Goal: Task Accomplishment & Management: Manage account settings

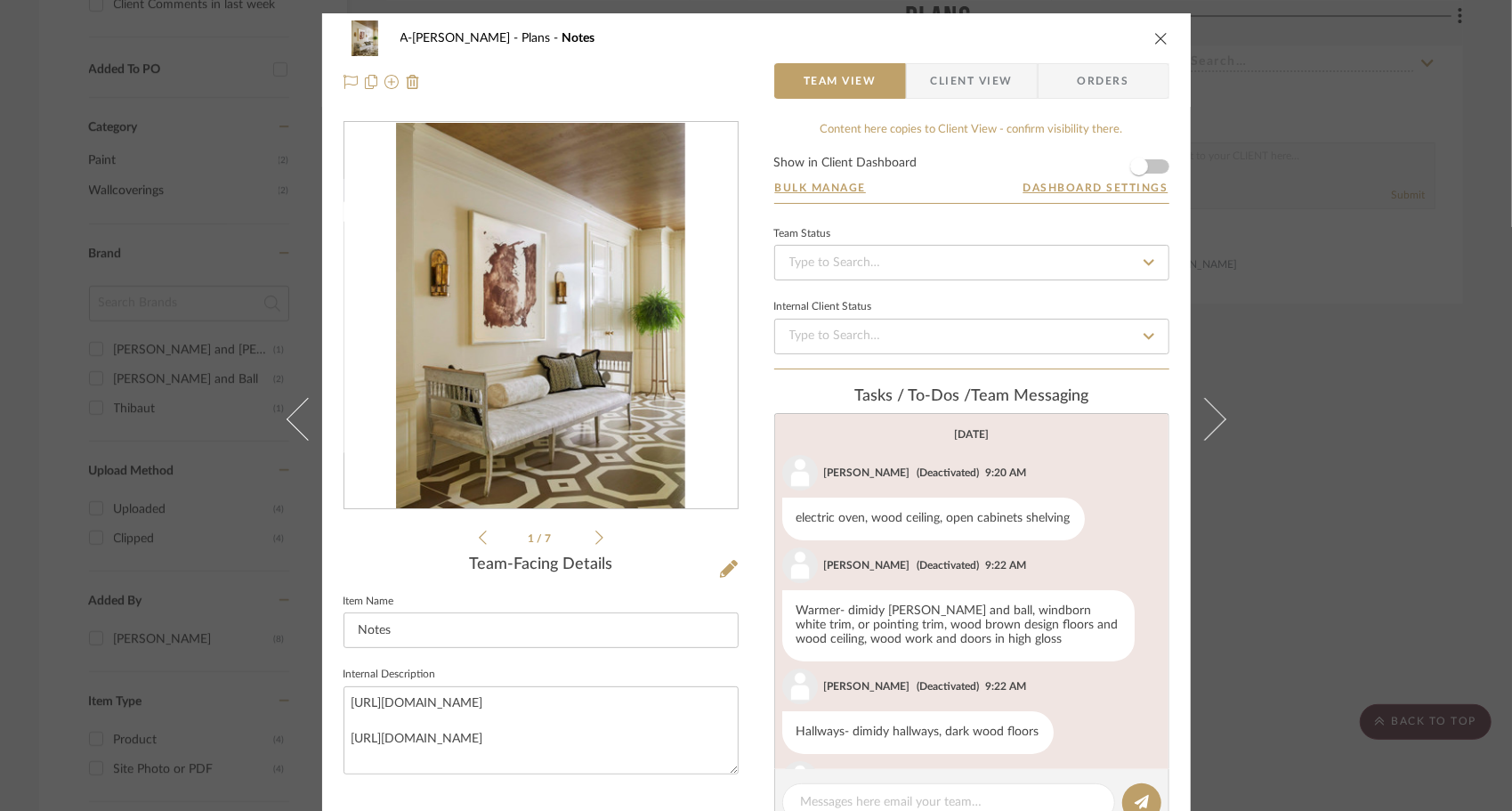
scroll to position [279, 0]
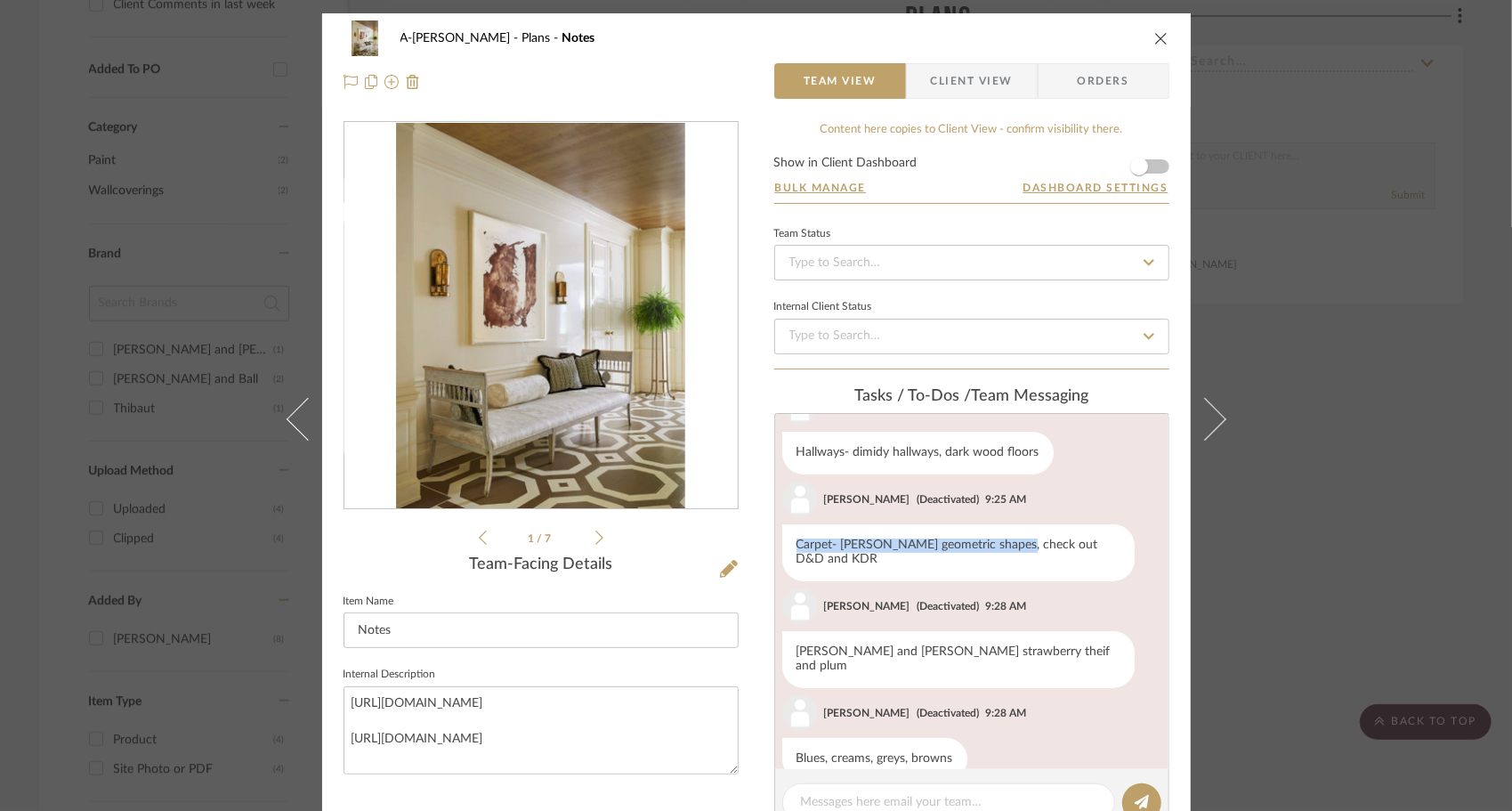
click at [595, 538] on icon at bounding box center [599, 538] width 8 height 16
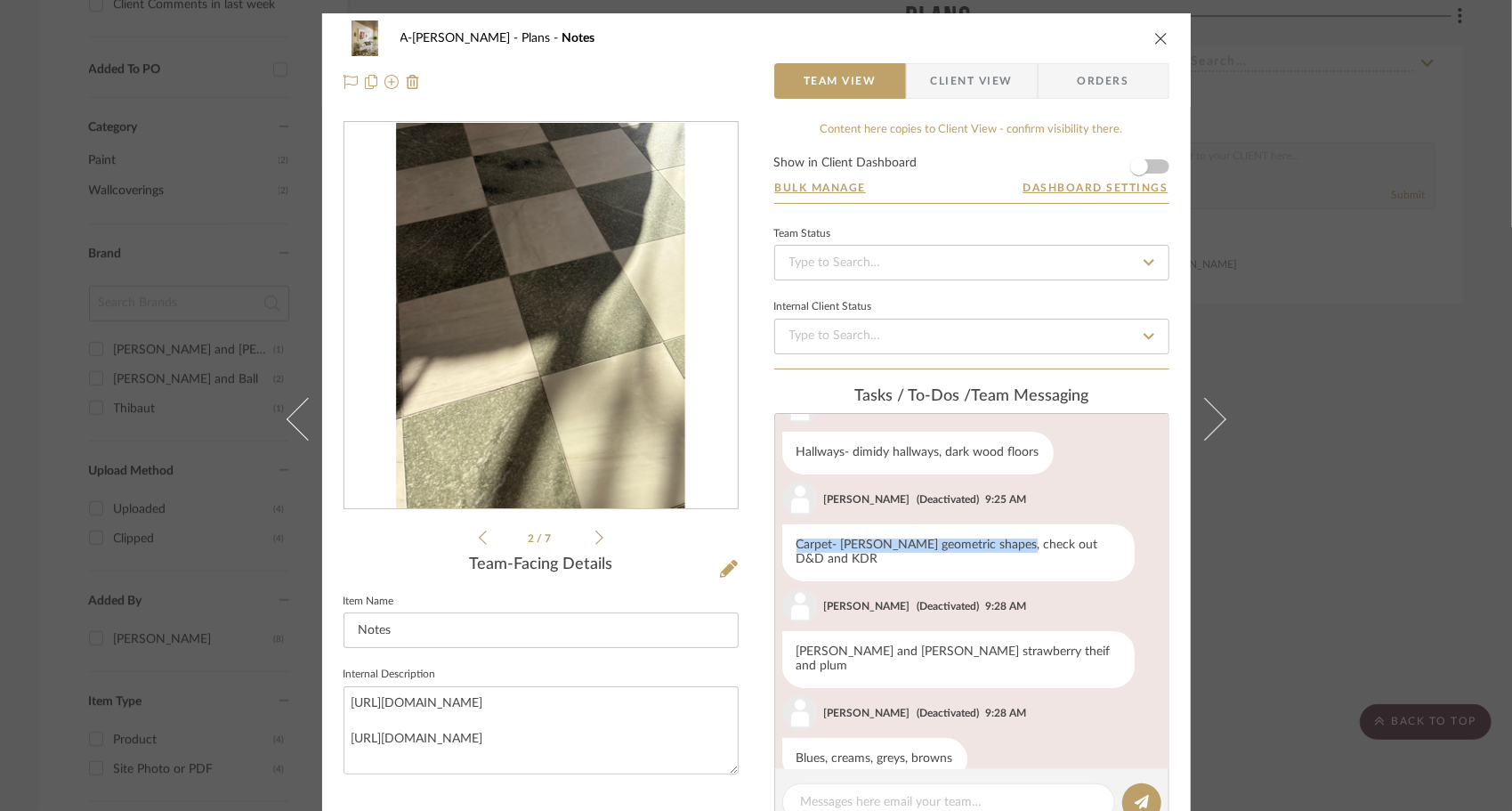
click at [595, 539] on icon at bounding box center [599, 538] width 8 height 16
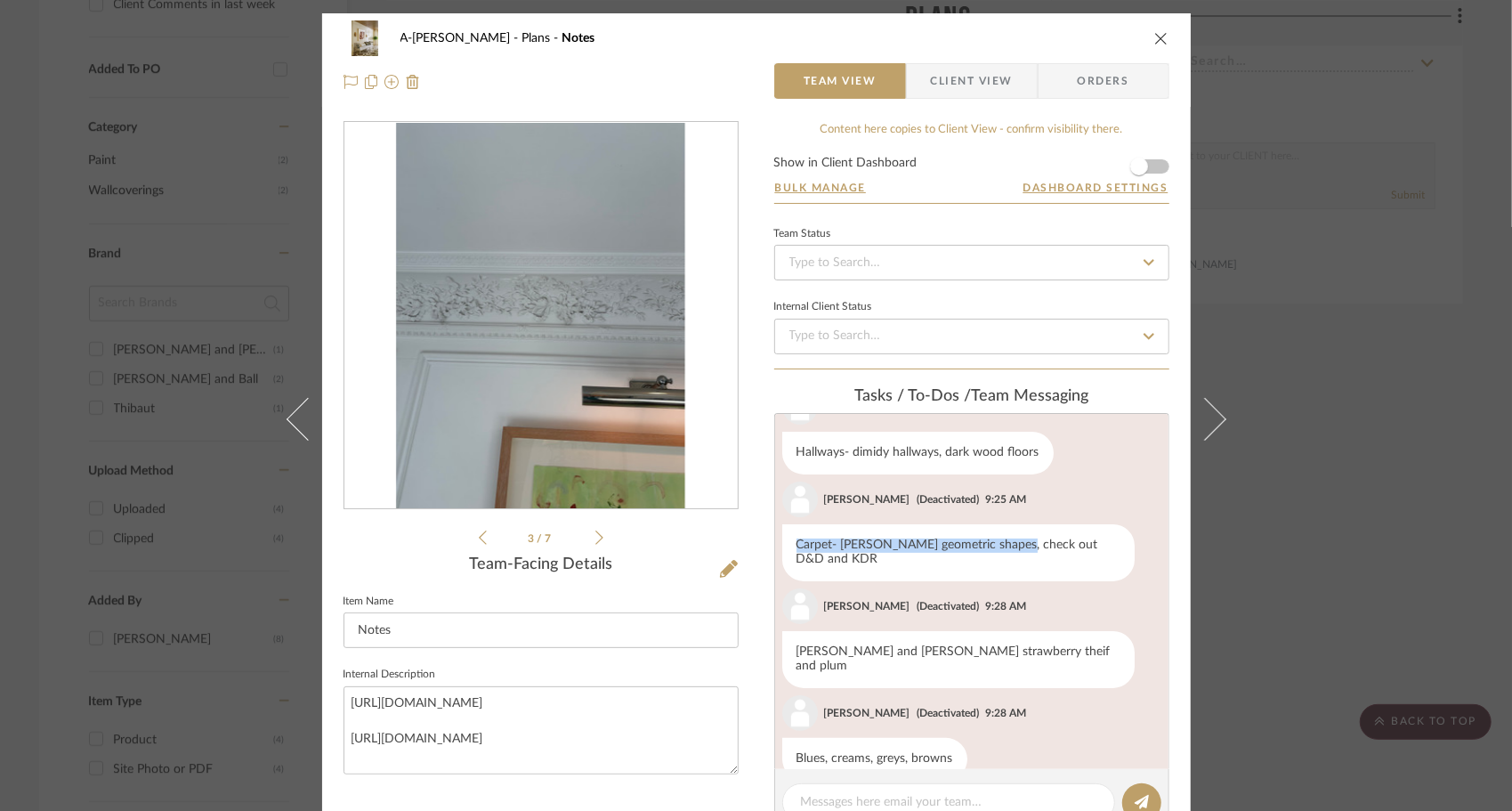
click at [595, 539] on icon at bounding box center [599, 538] width 8 height 16
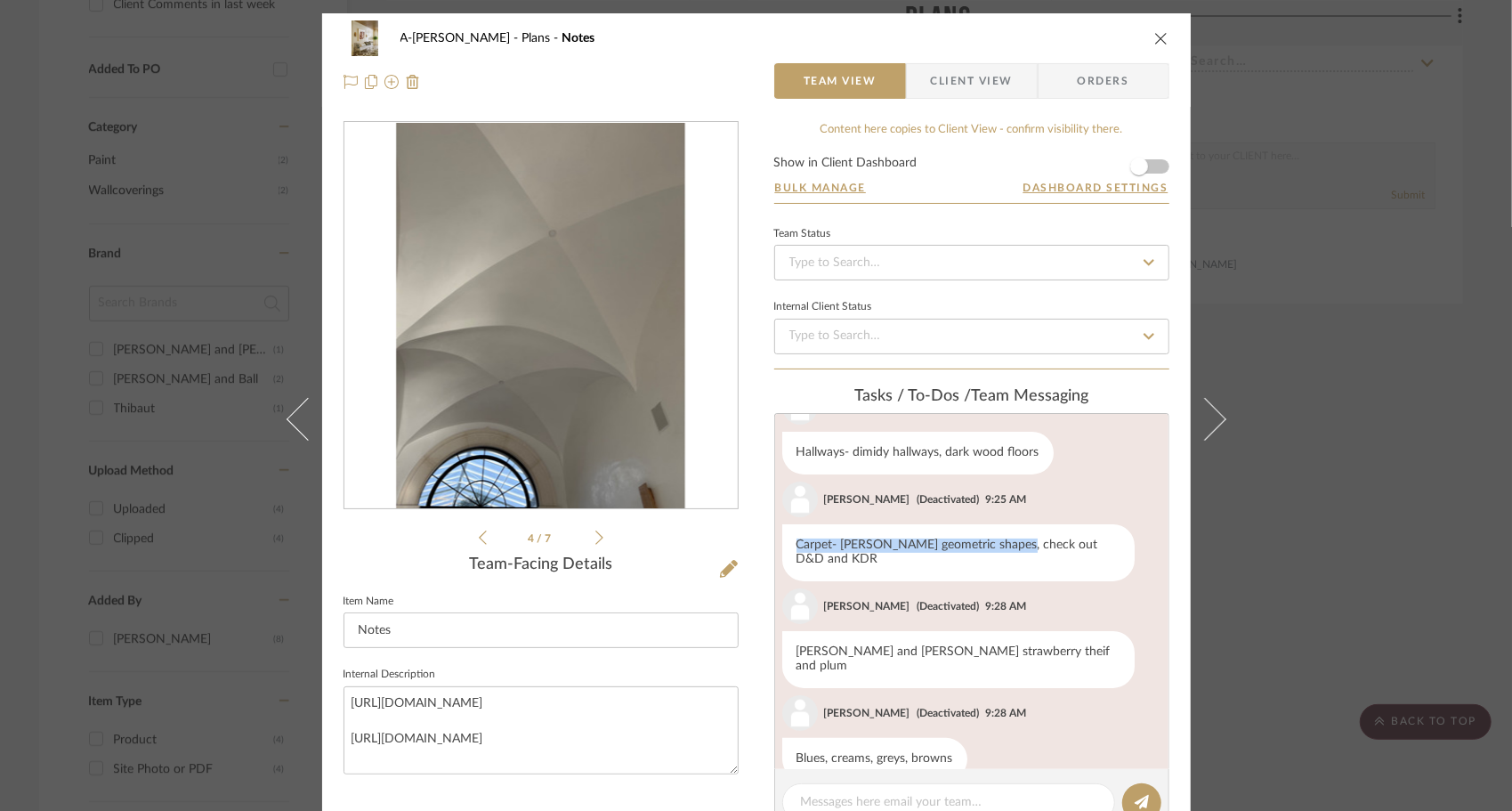
click at [595, 539] on icon at bounding box center [599, 538] width 8 height 16
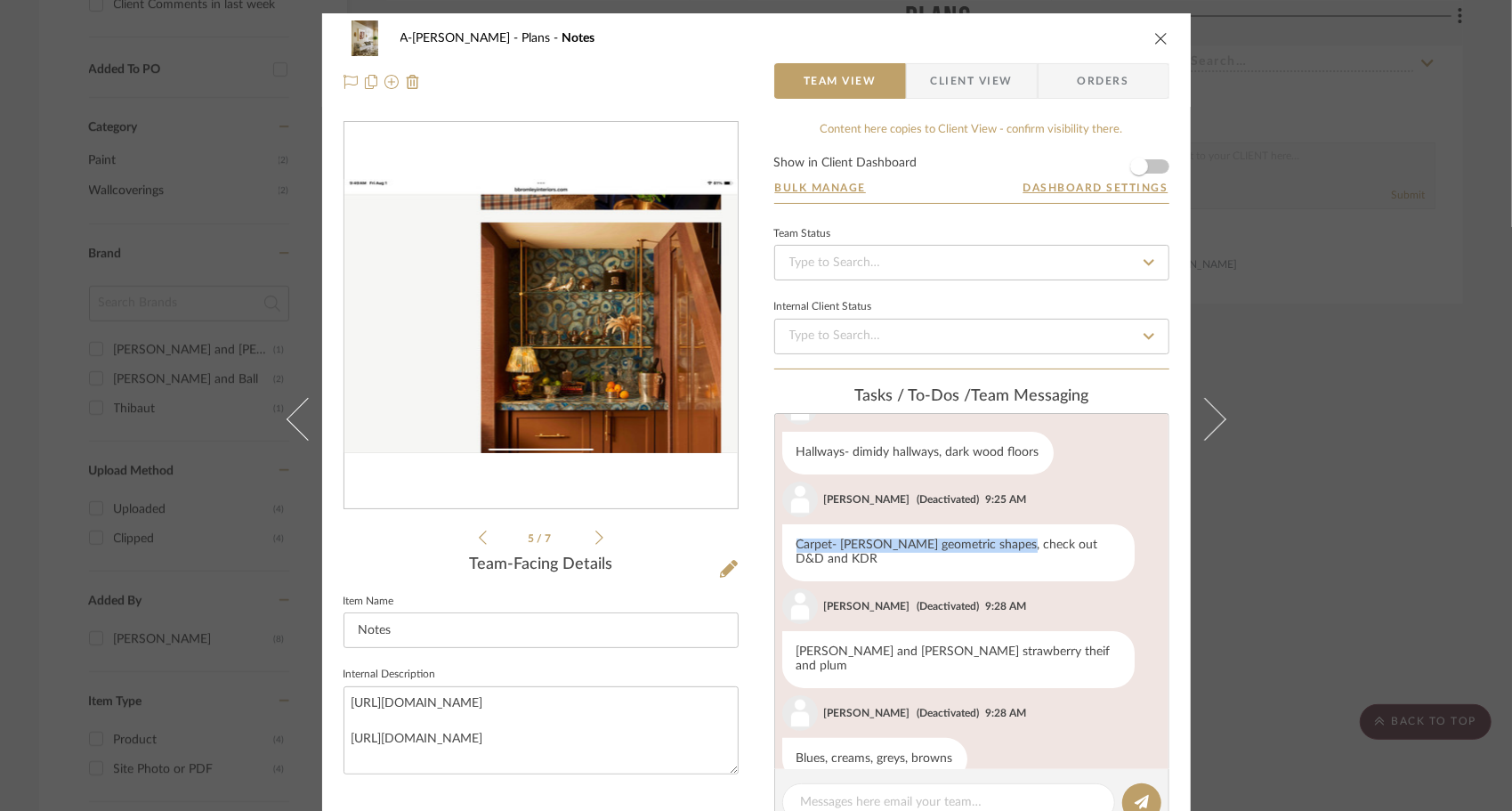
click at [595, 539] on icon at bounding box center [599, 538] width 8 height 15
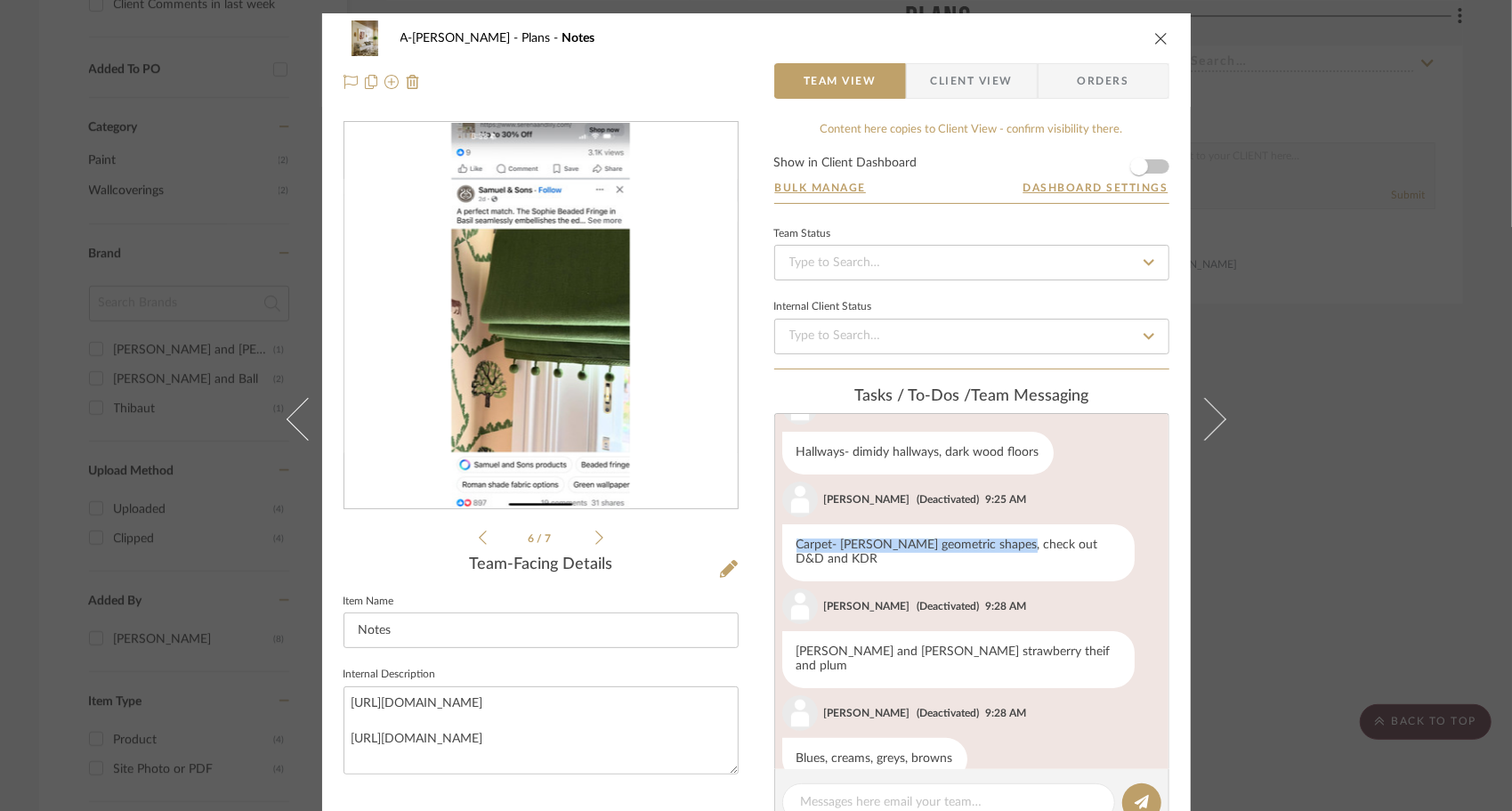
click at [595, 539] on icon at bounding box center [599, 538] width 8 height 15
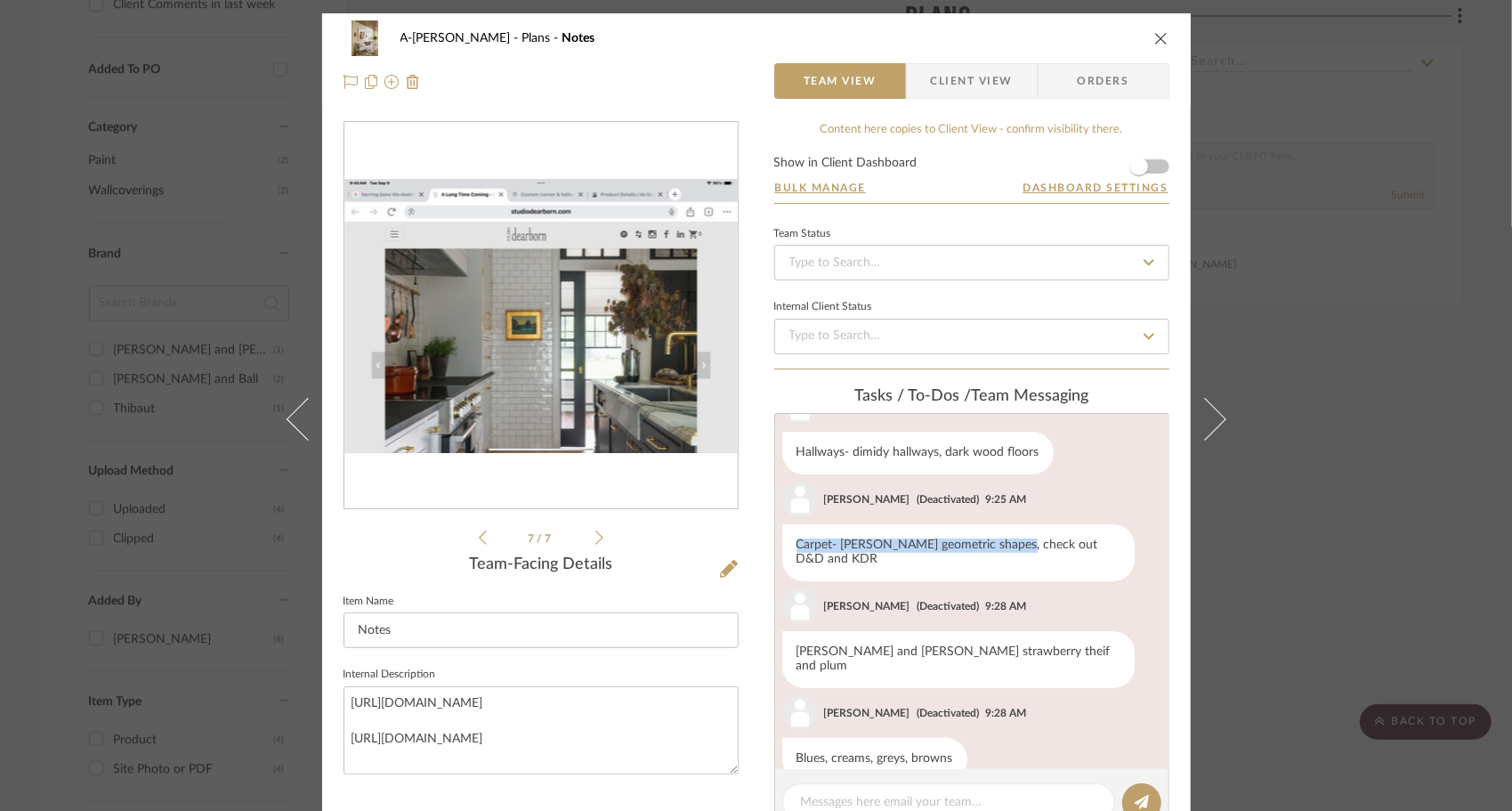
click at [595, 539] on icon at bounding box center [599, 538] width 8 height 15
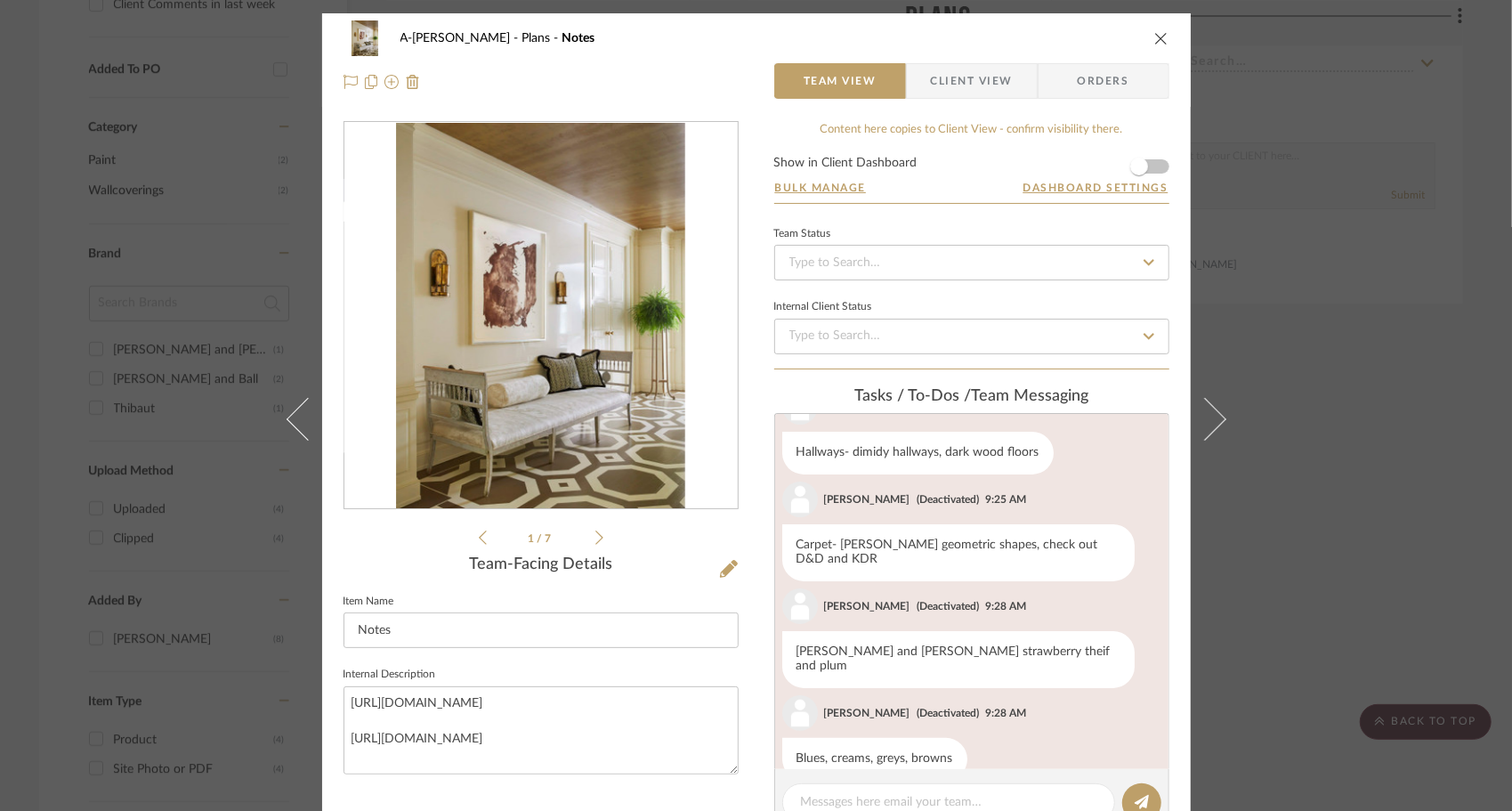
click at [585, 543] on li "1 / 7" at bounding box center [540, 537] width 108 height 21
click at [595, 543] on icon at bounding box center [599, 538] width 8 height 16
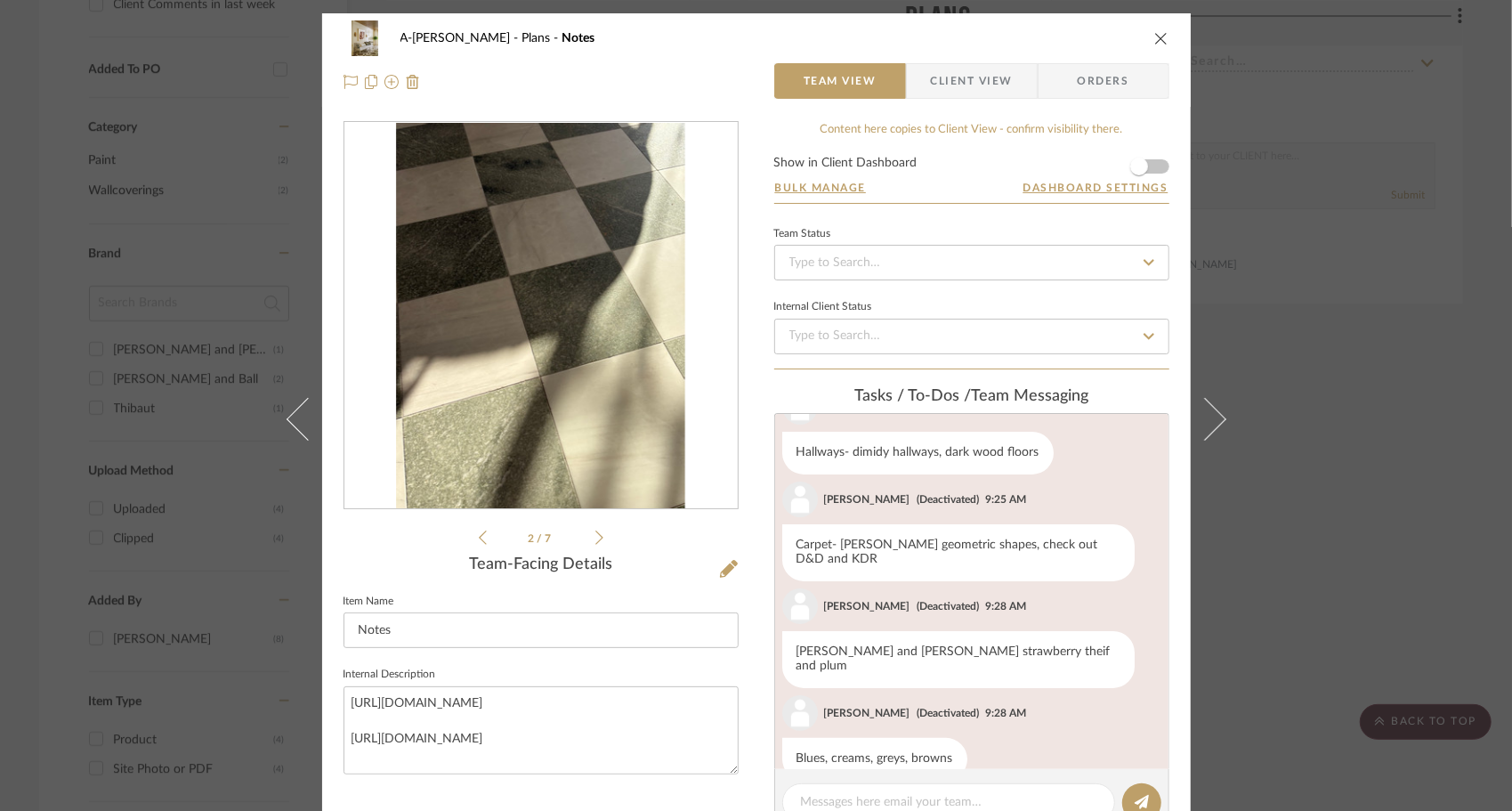
click at [595, 543] on icon at bounding box center [599, 538] width 8 height 16
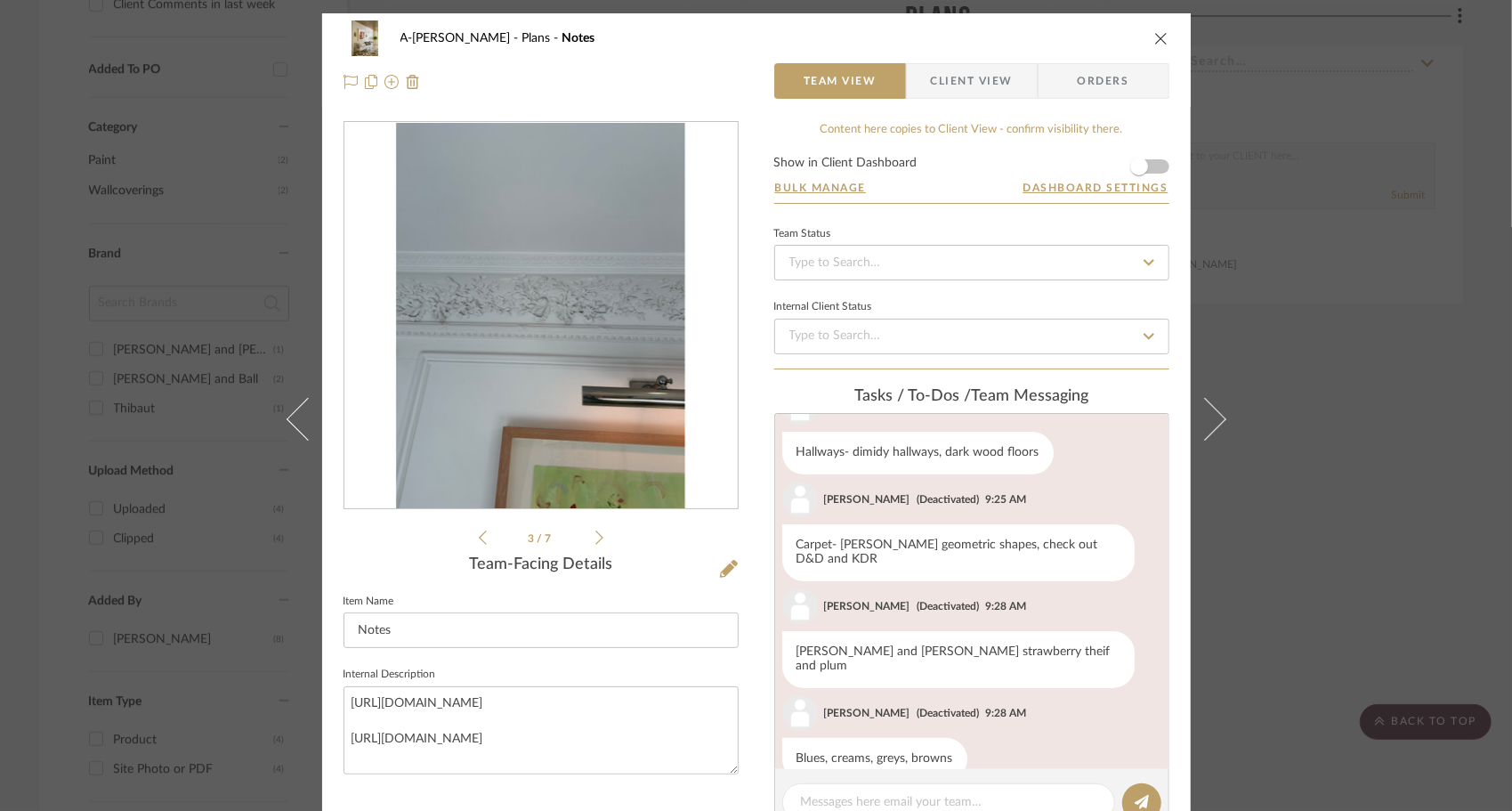
click at [595, 543] on icon at bounding box center [599, 538] width 8 height 16
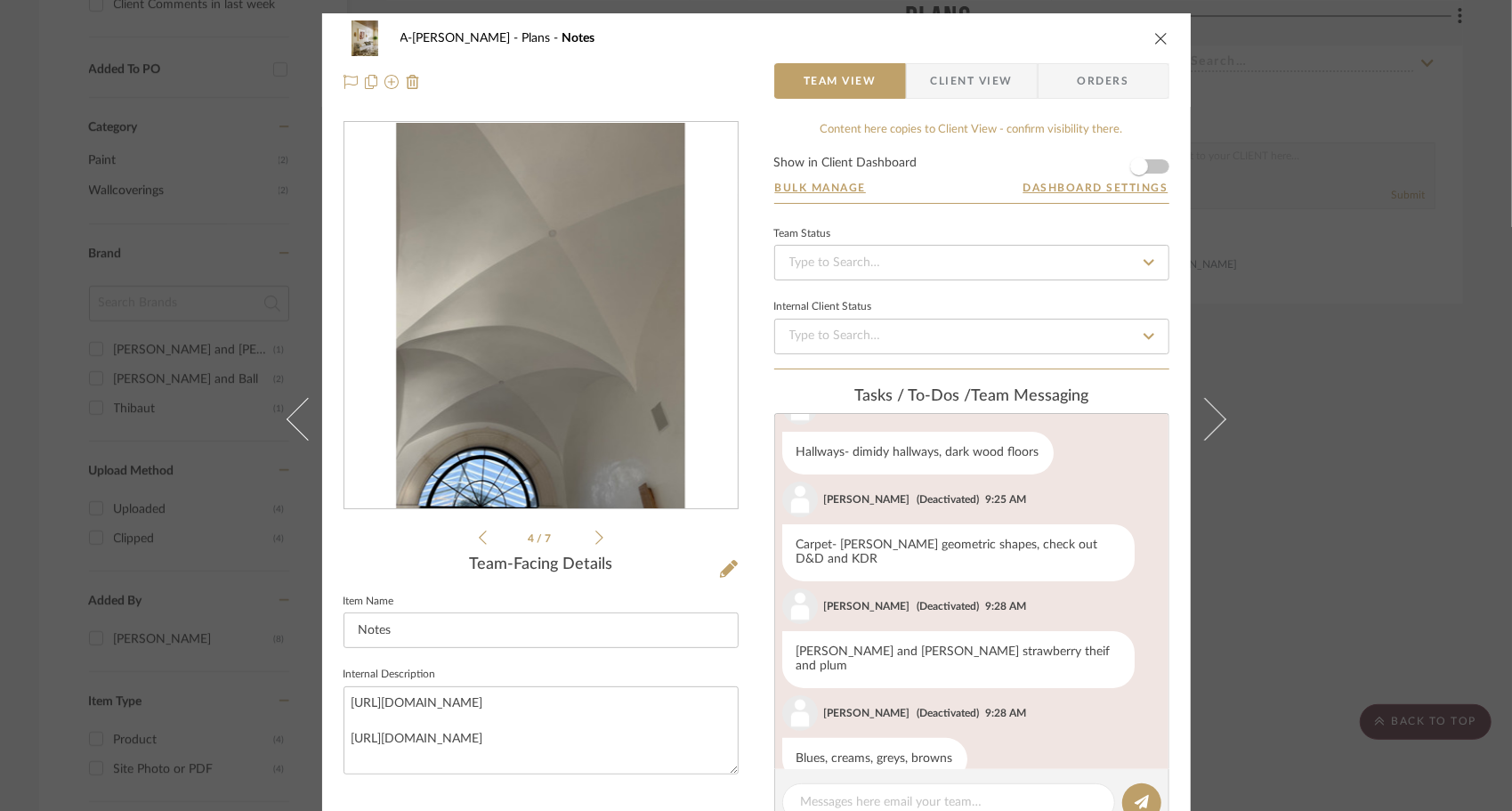
click at [595, 543] on icon at bounding box center [599, 538] width 8 height 16
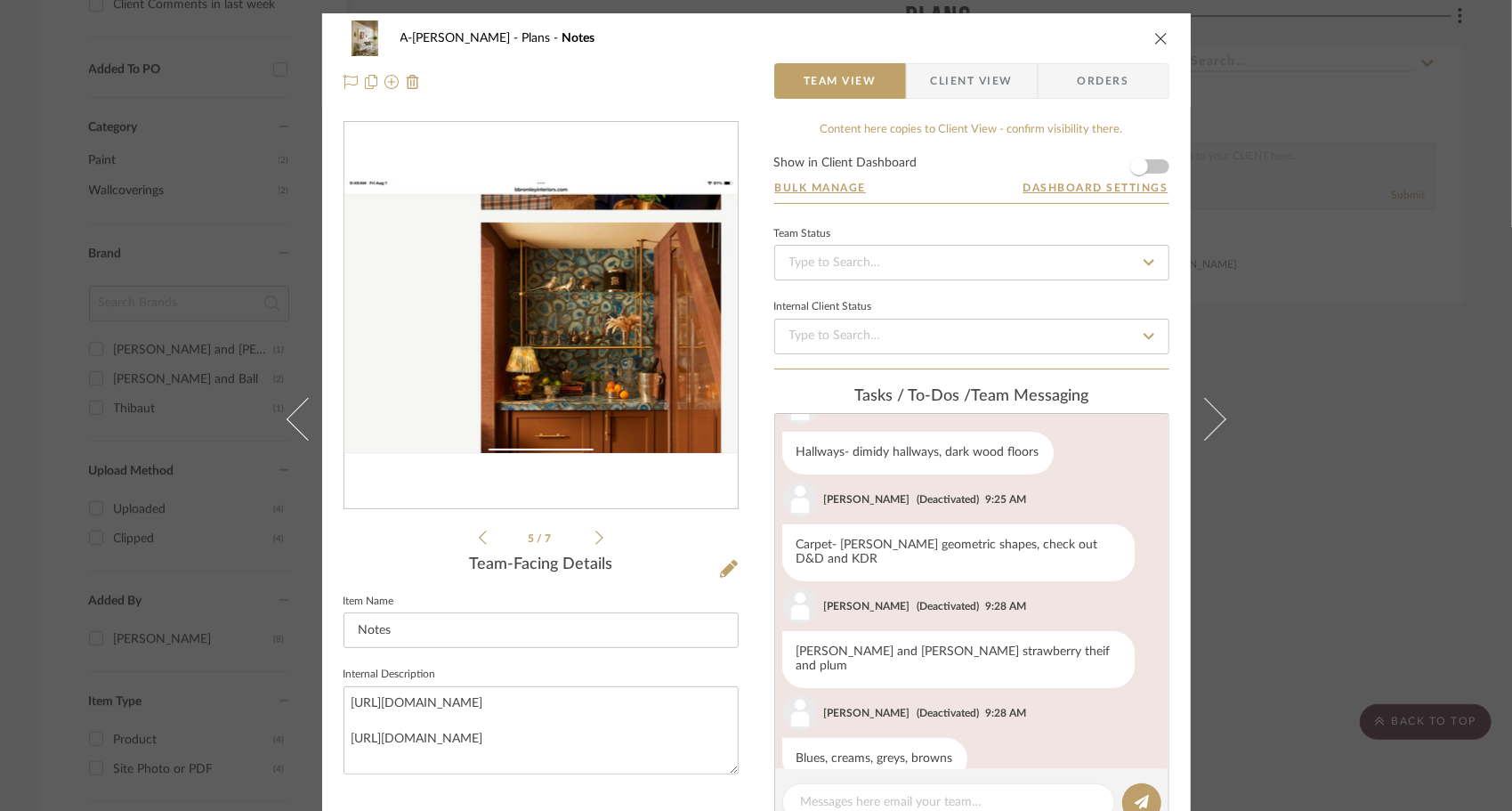
click at [595, 543] on icon at bounding box center [599, 538] width 8 height 16
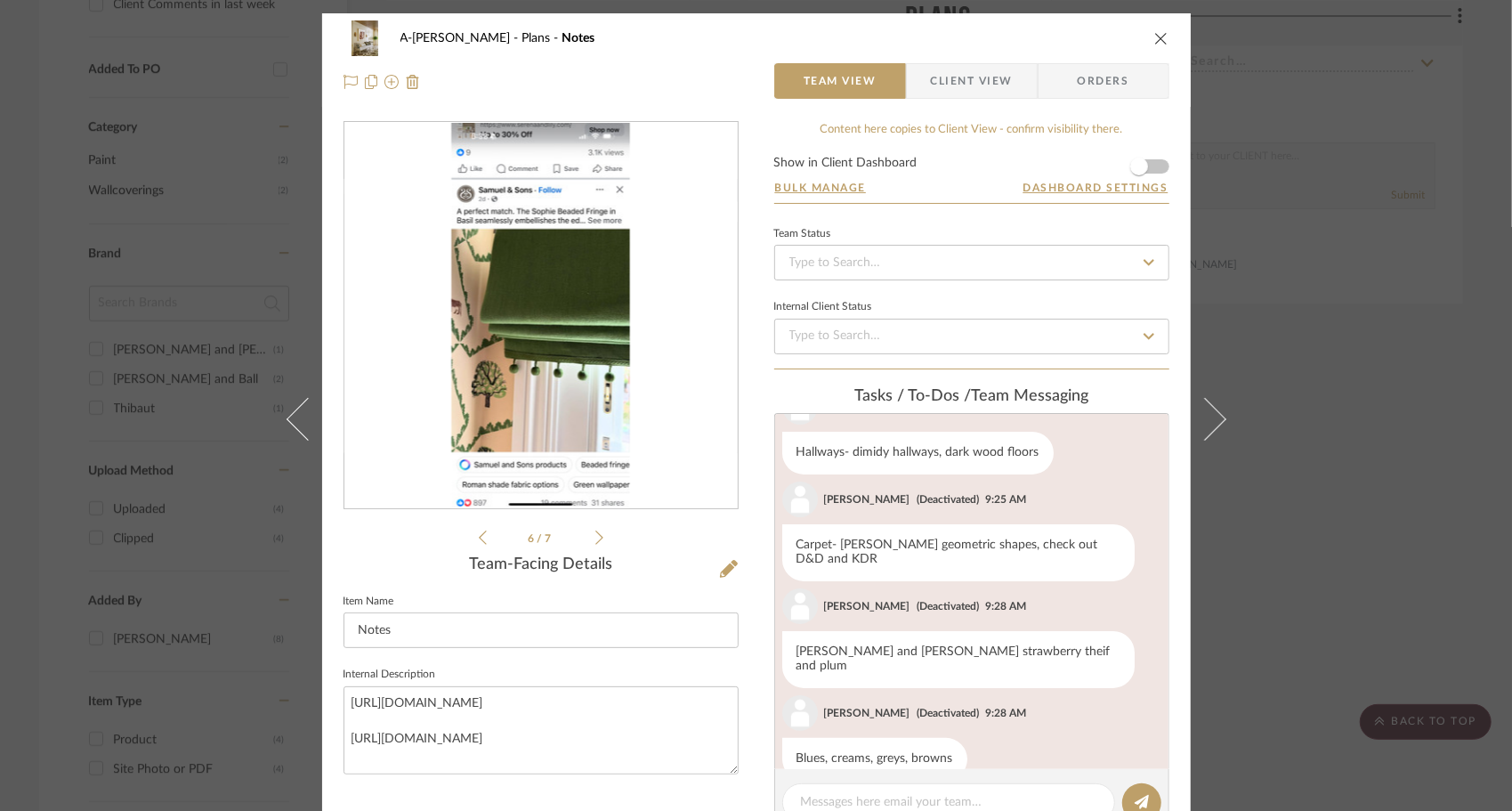
click at [595, 543] on icon at bounding box center [599, 538] width 8 height 16
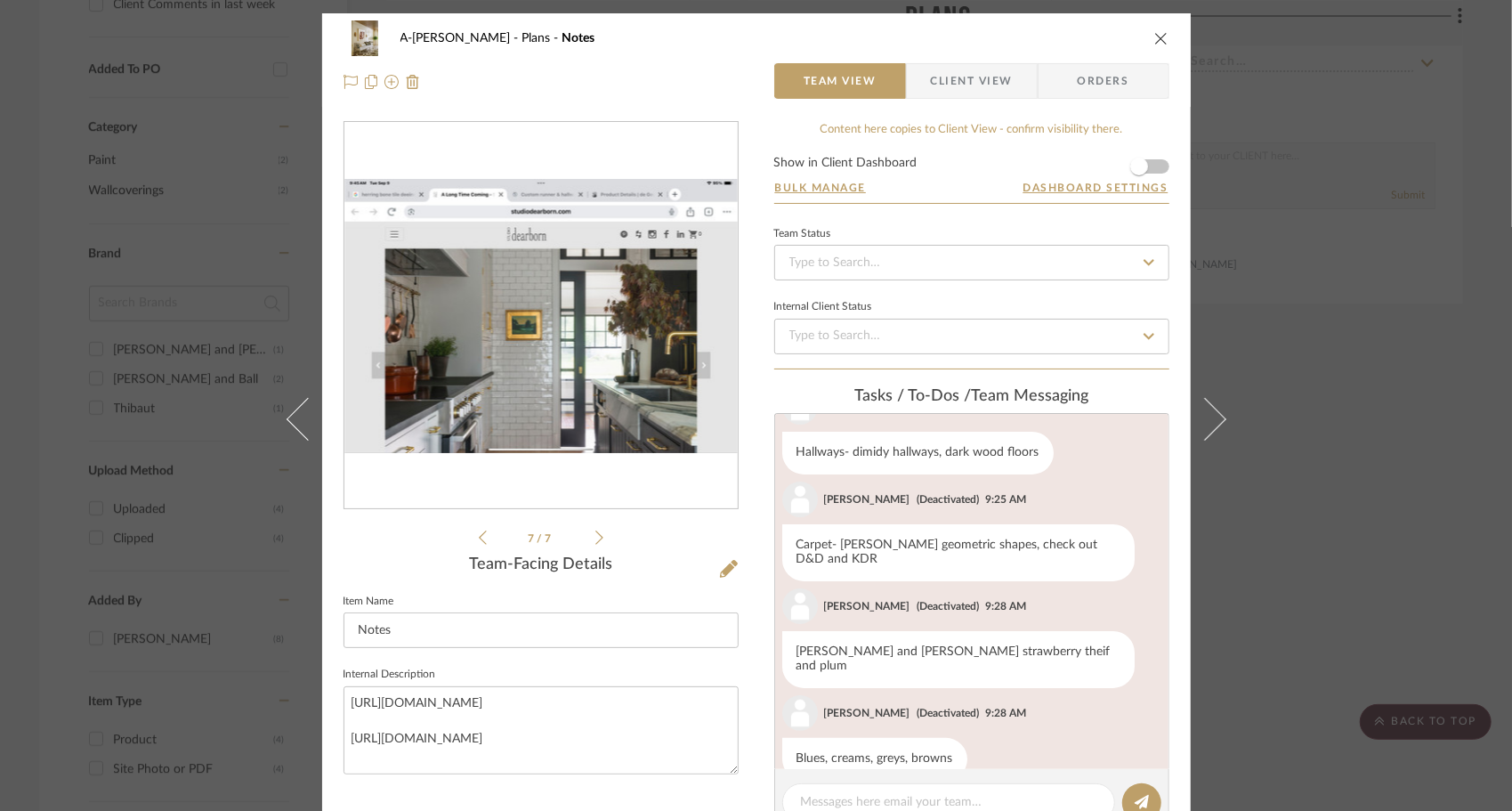
click at [595, 543] on icon at bounding box center [599, 538] width 8 height 16
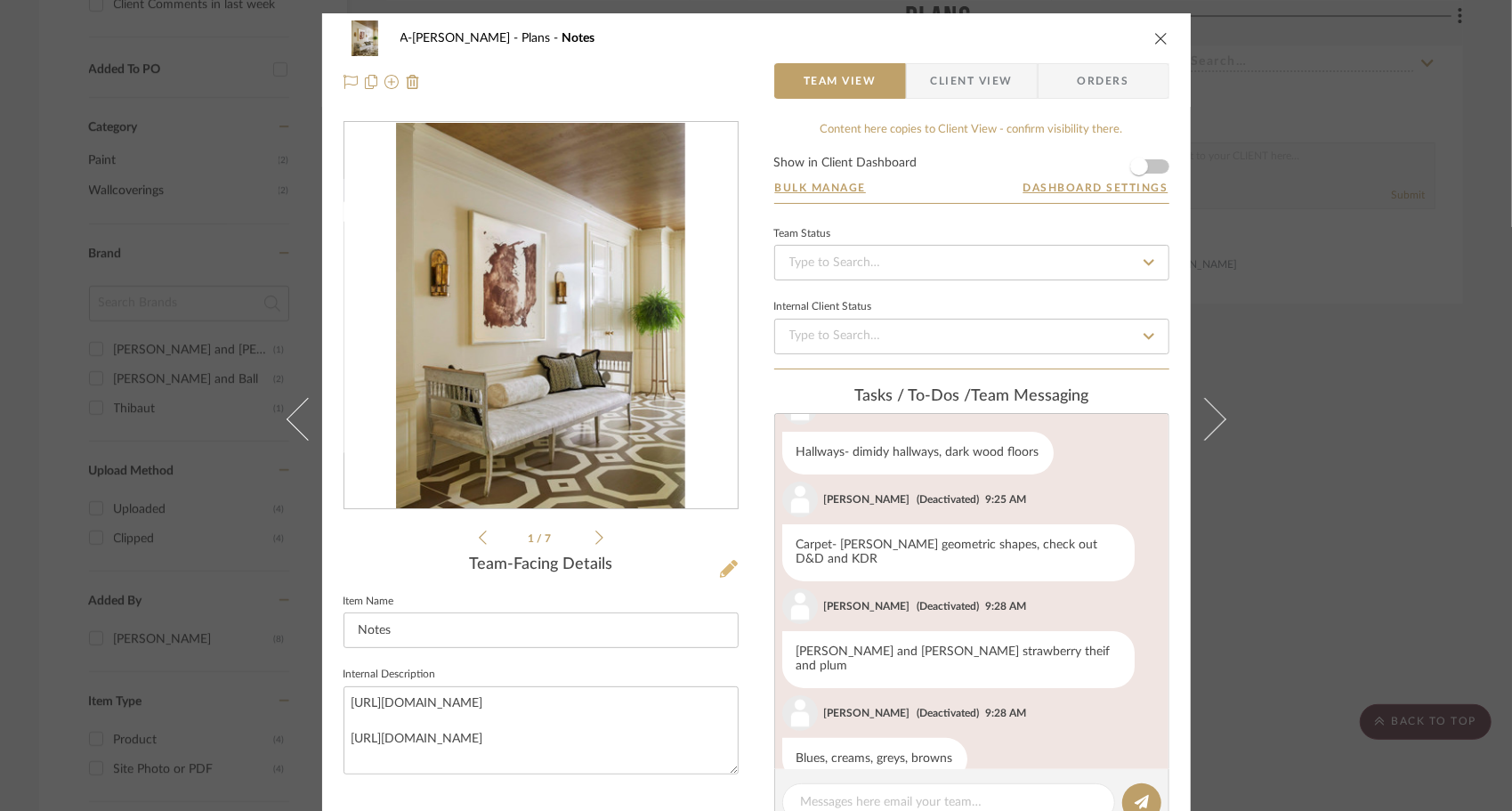
click at [720, 568] on icon at bounding box center [729, 569] width 18 height 18
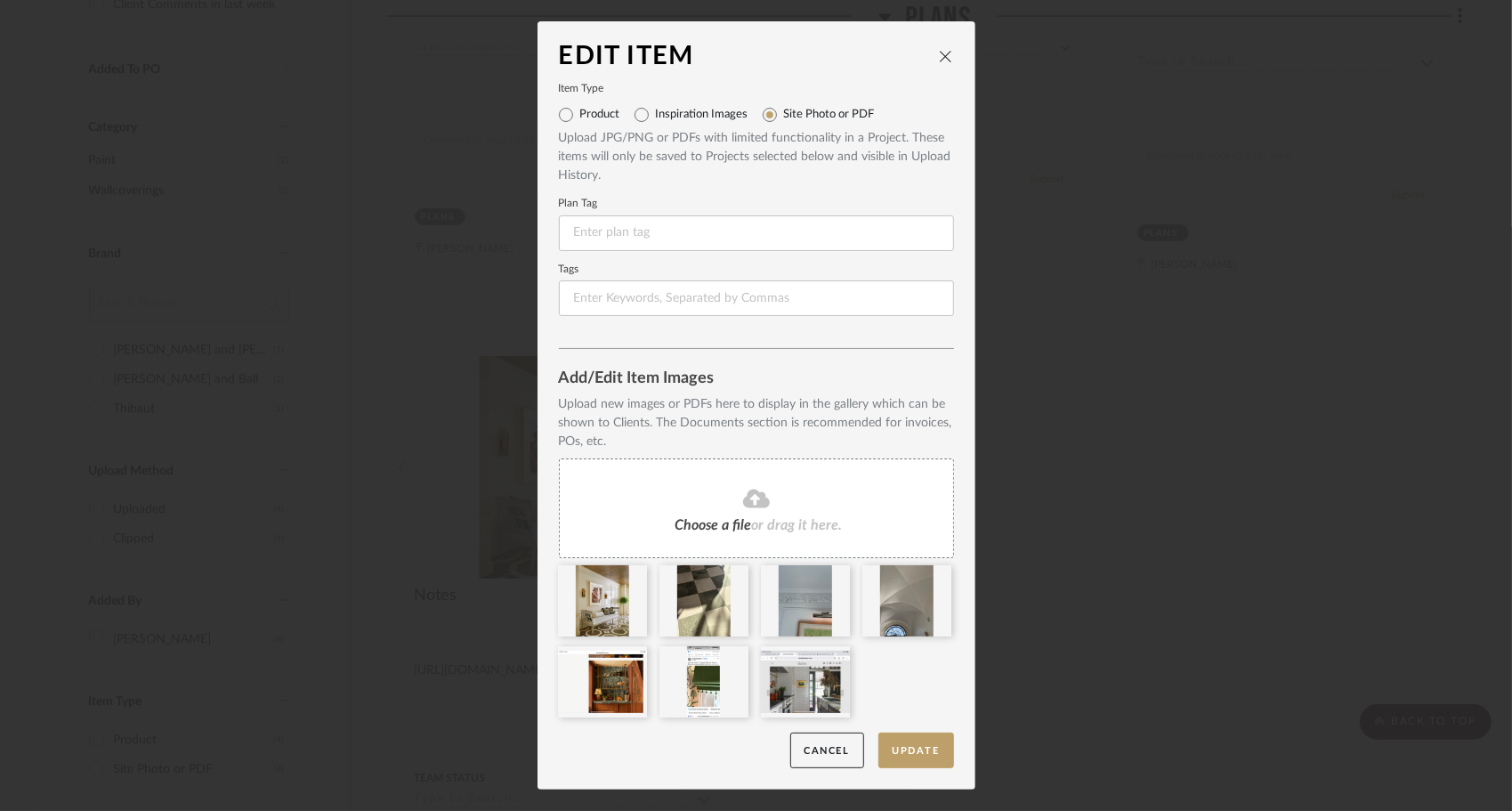
click at [703, 511] on div "Choose a file or drag it here." at bounding box center [756, 509] width 395 height 100
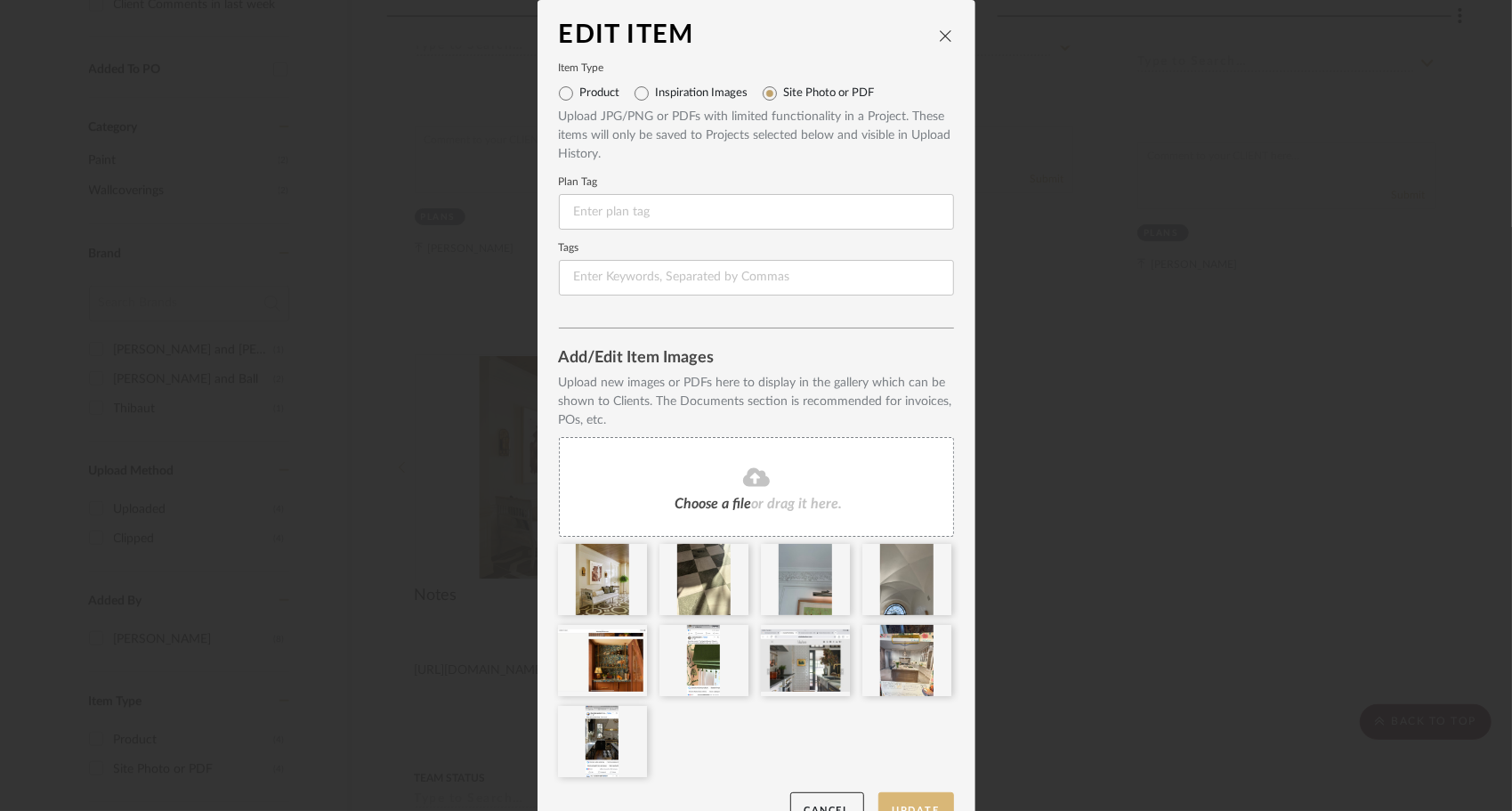
click at [934, 799] on button "Update" at bounding box center [915, 810] width 76 height 36
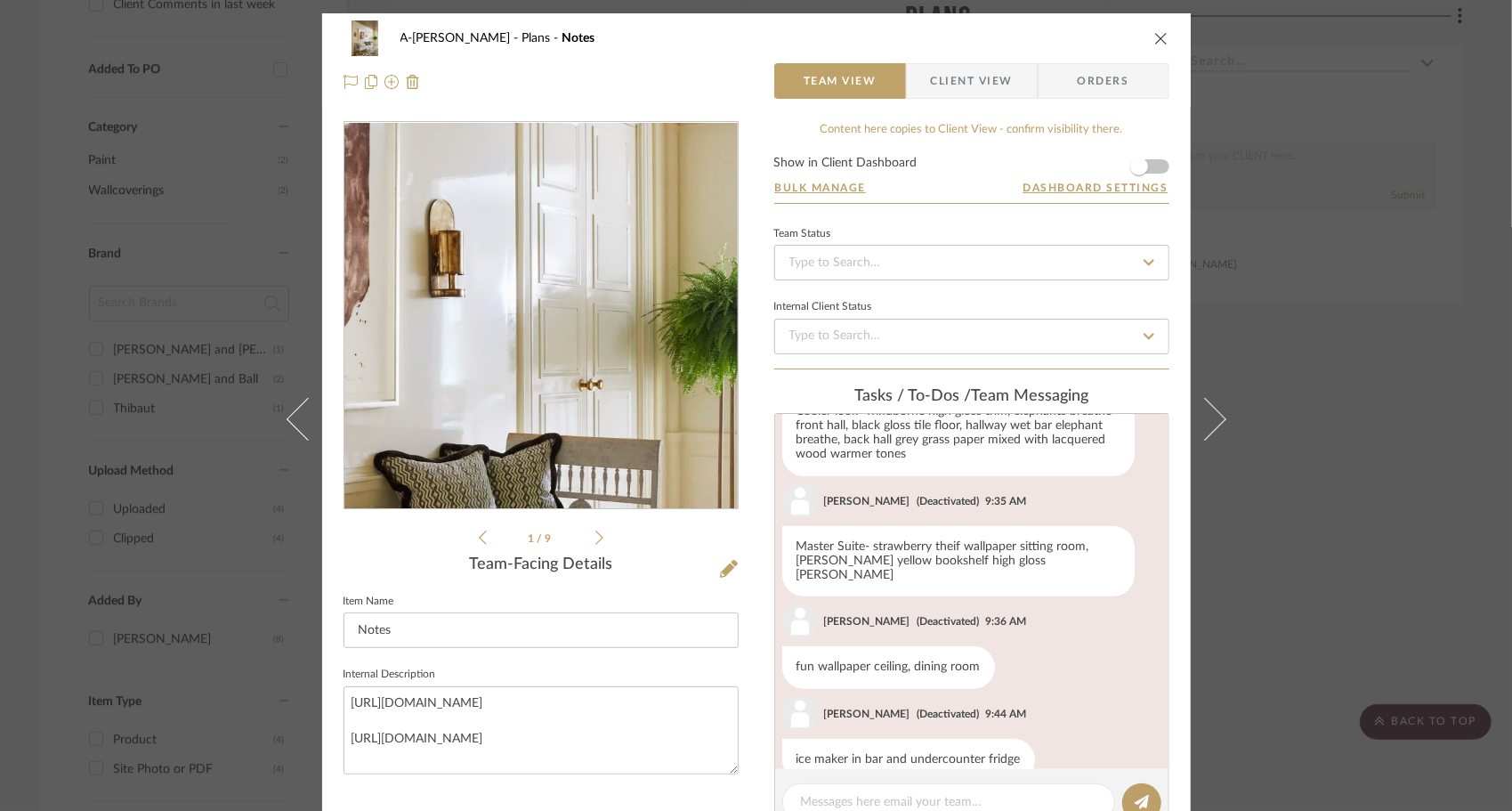
scroll to position [725, 0]
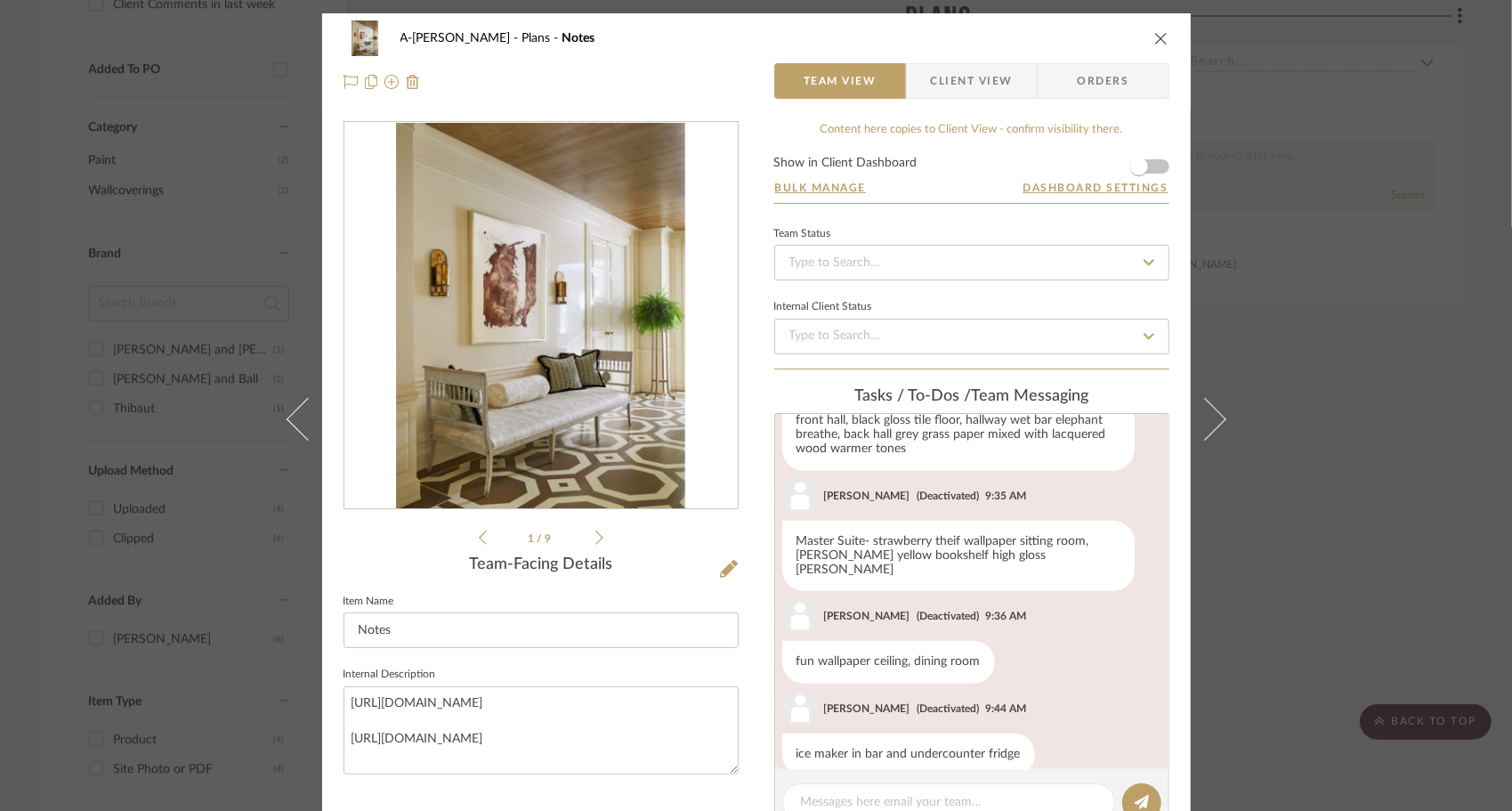
click at [595, 538] on icon at bounding box center [599, 538] width 8 height 16
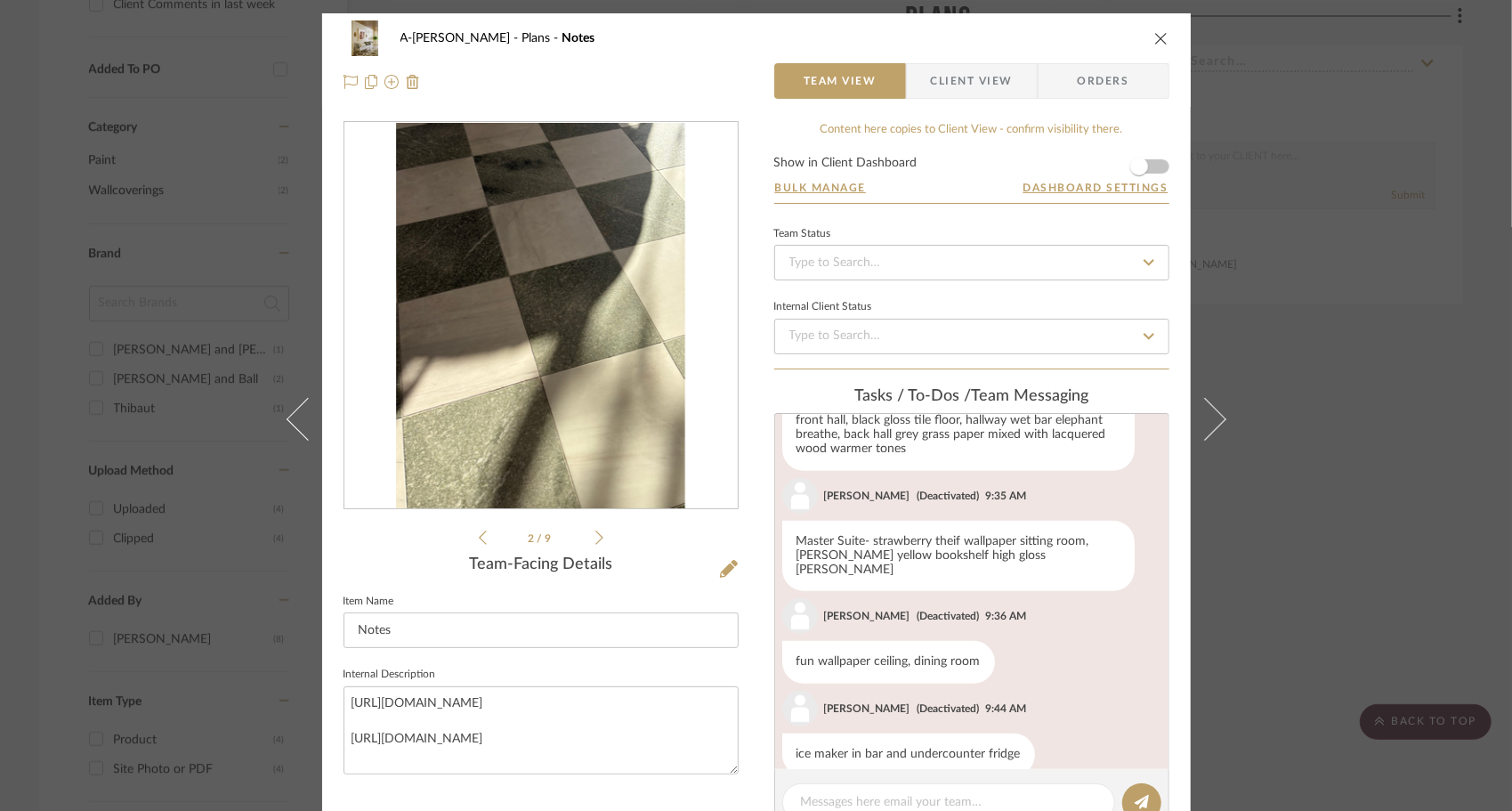
click at [595, 538] on icon at bounding box center [599, 538] width 8 height 16
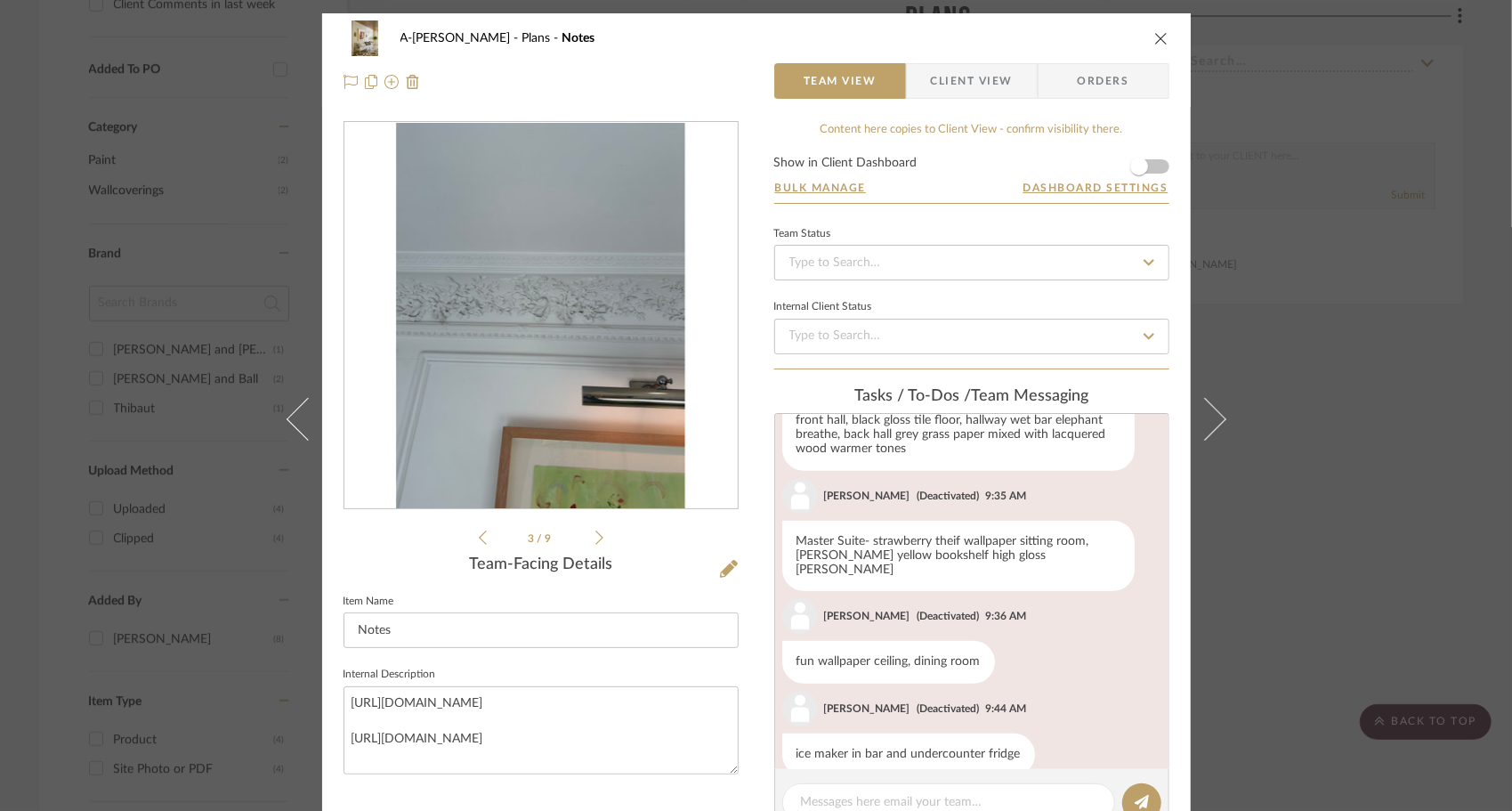
click at [595, 538] on icon at bounding box center [599, 538] width 8 height 16
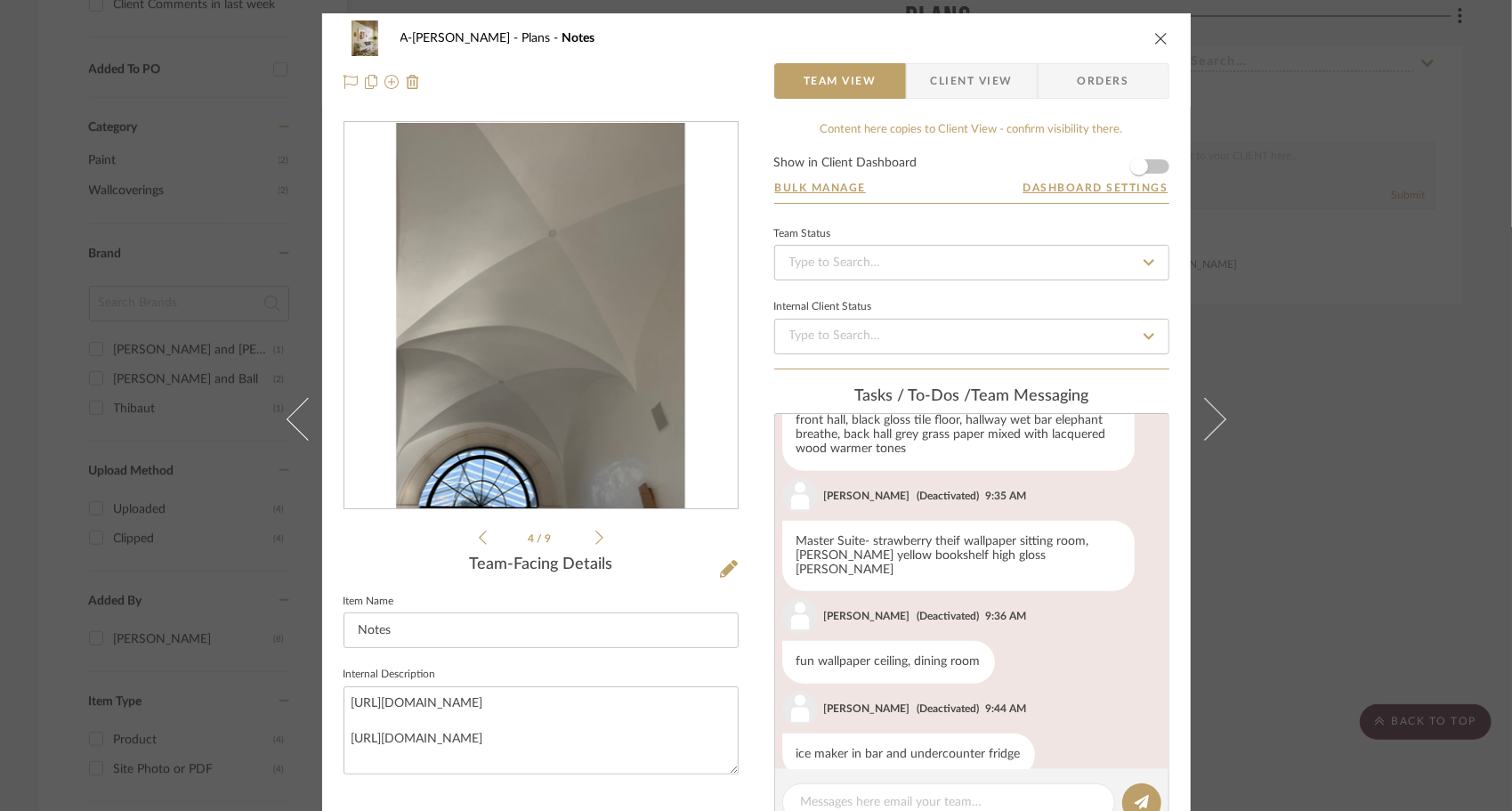
click at [595, 538] on icon at bounding box center [599, 538] width 8 height 16
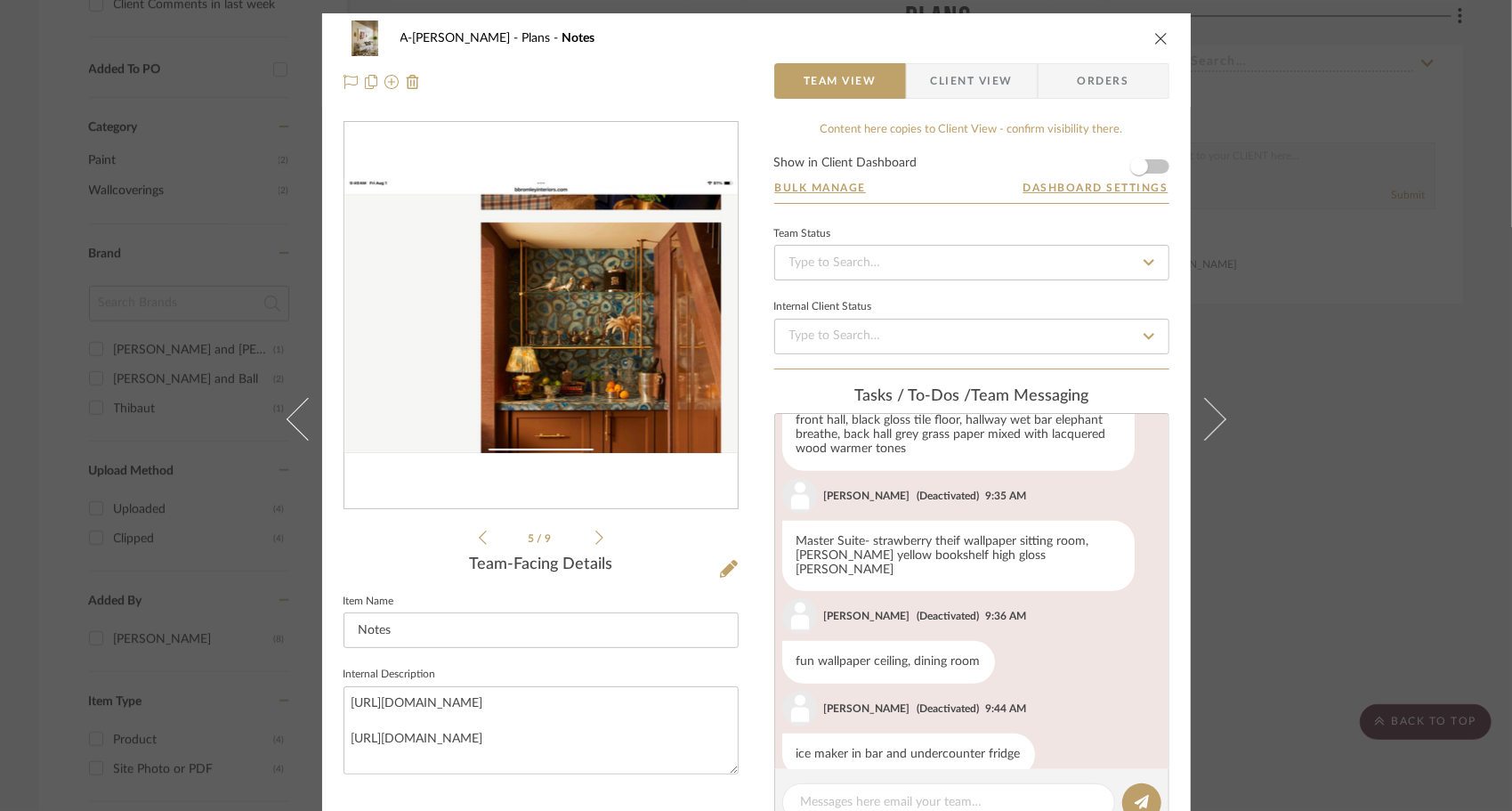
click at [595, 538] on icon at bounding box center [599, 538] width 8 height 16
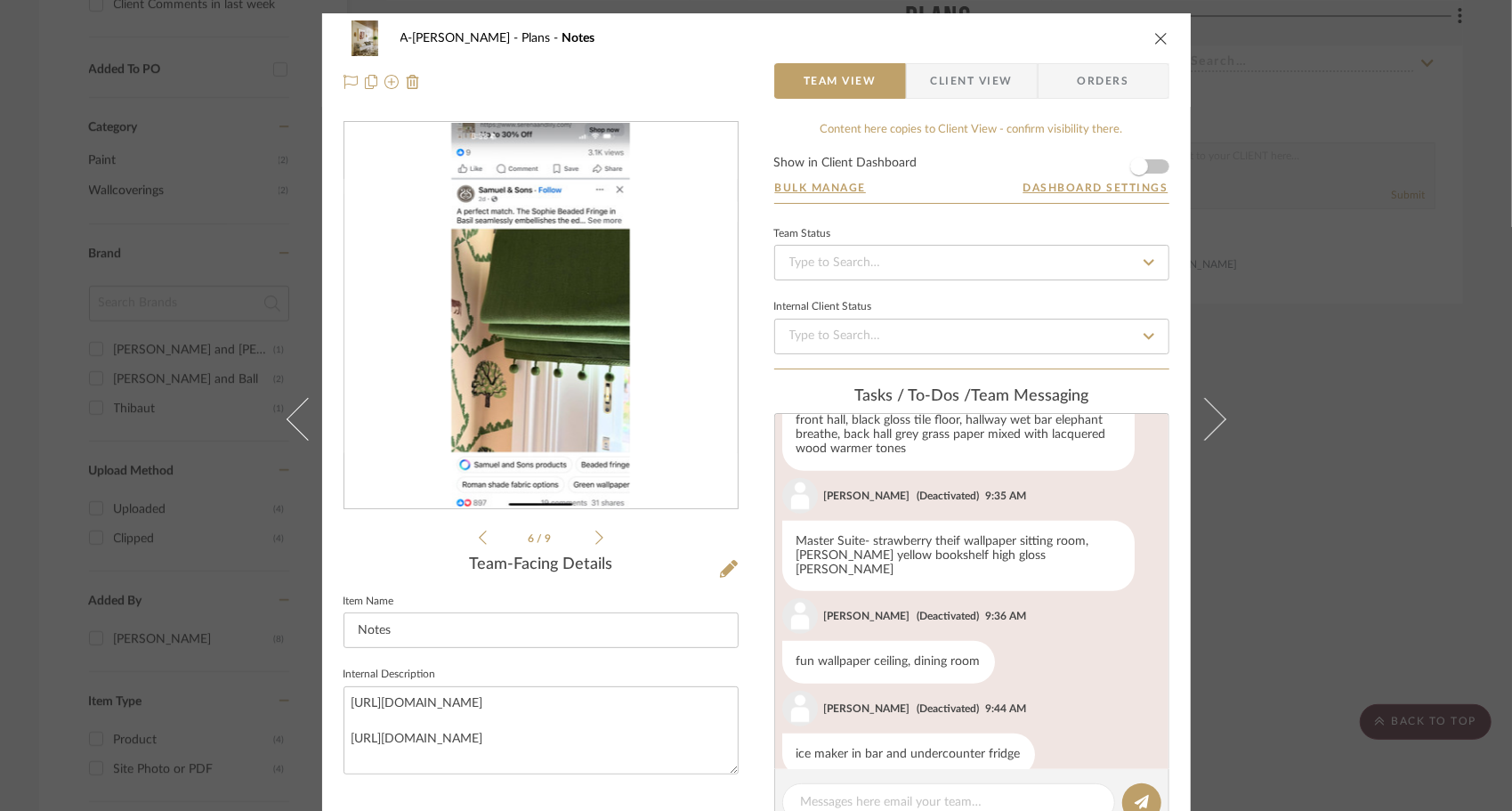
click at [595, 538] on icon at bounding box center [599, 538] width 8 height 16
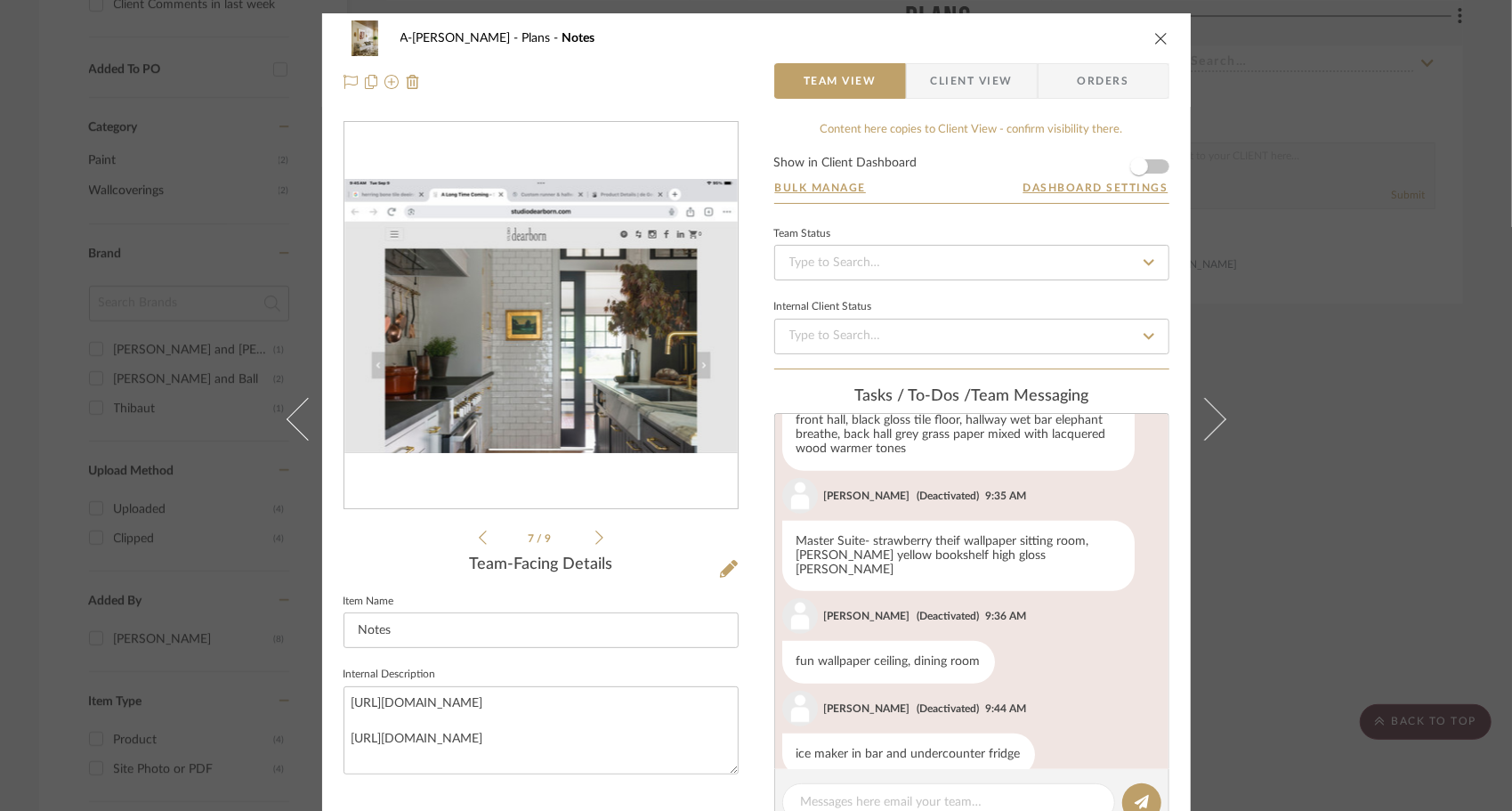
click at [595, 538] on icon at bounding box center [599, 538] width 8 height 16
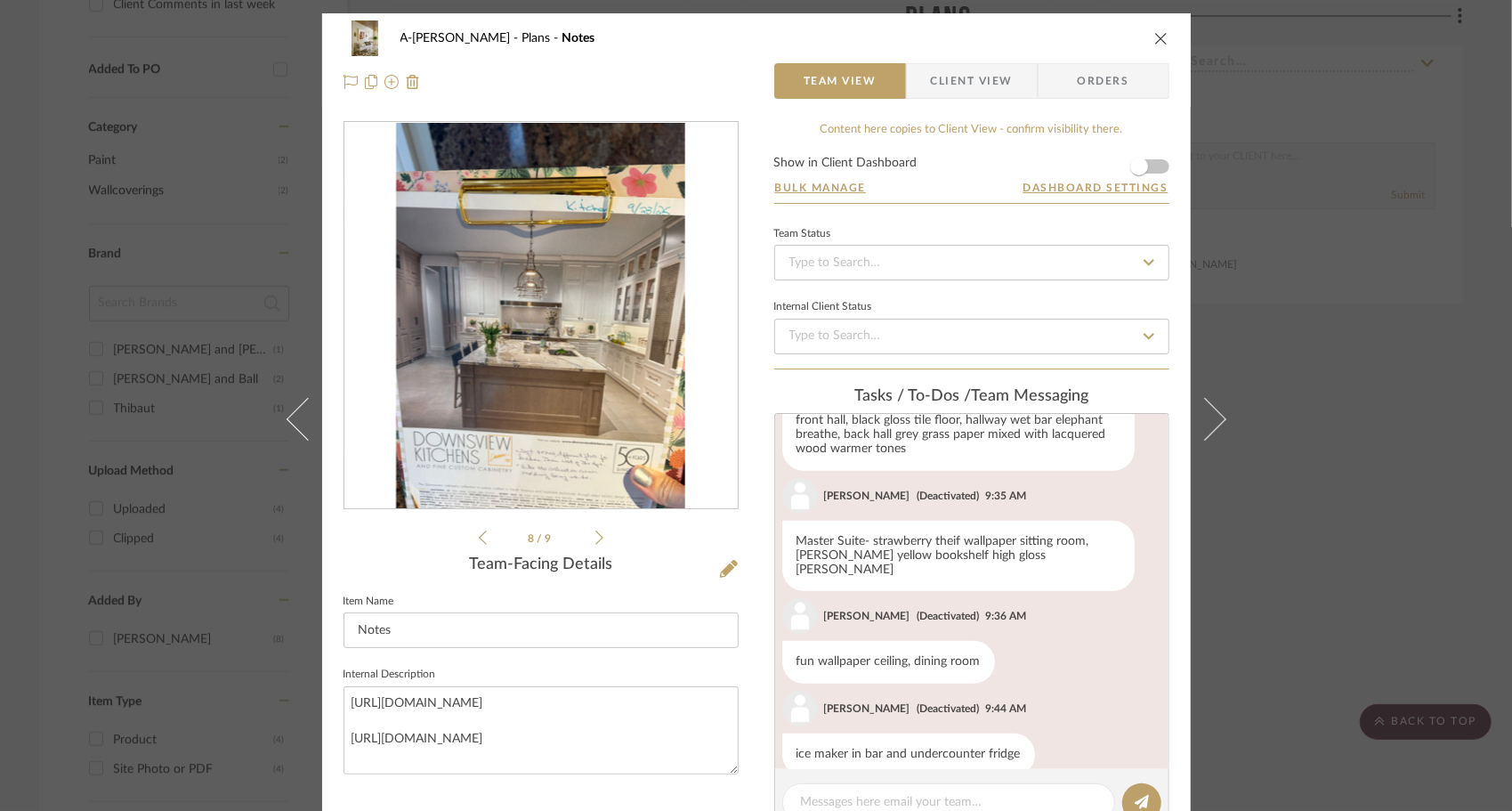
click at [595, 538] on icon at bounding box center [599, 538] width 8 height 16
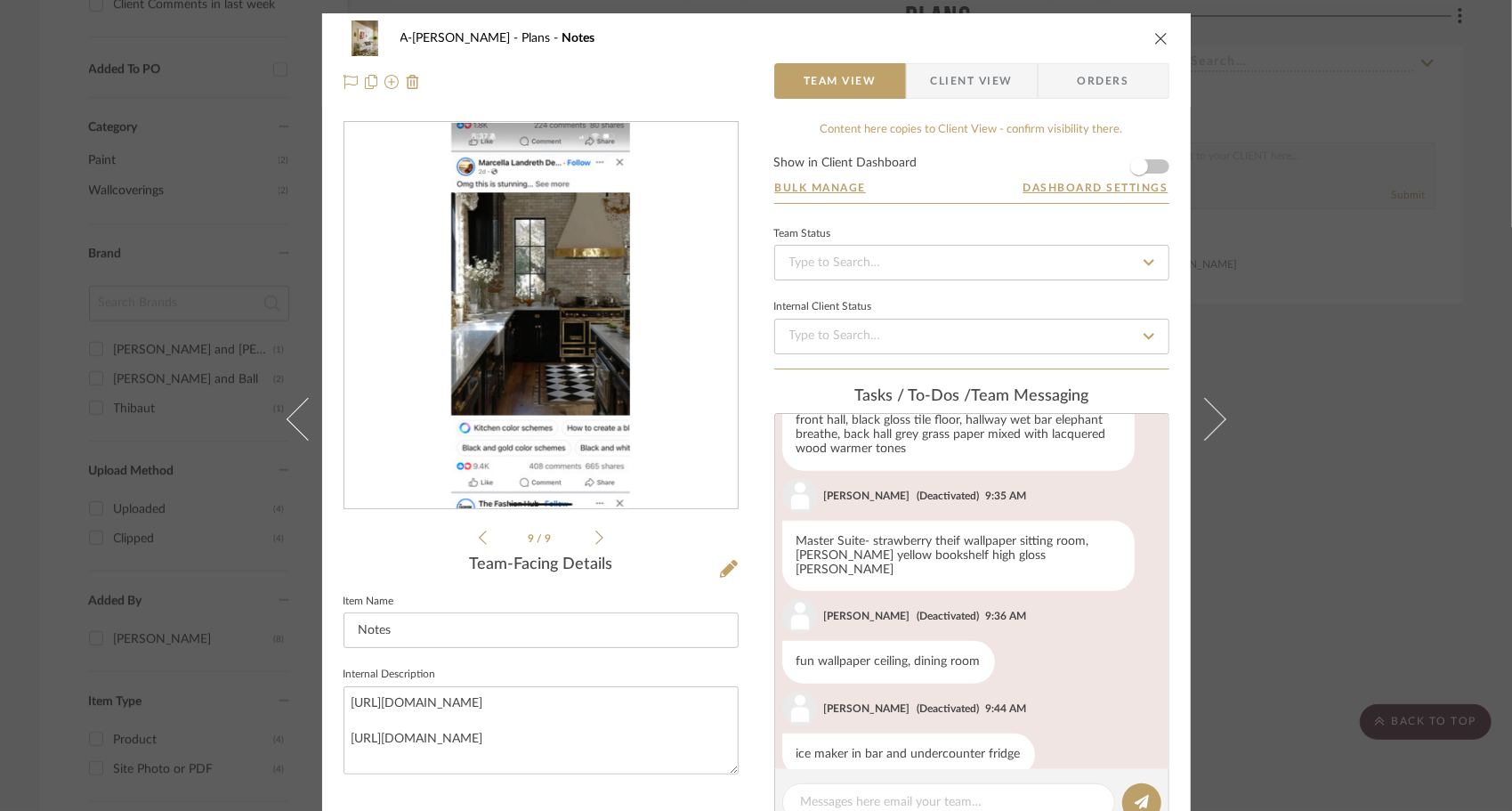
click at [479, 539] on icon at bounding box center [482, 538] width 8 height 16
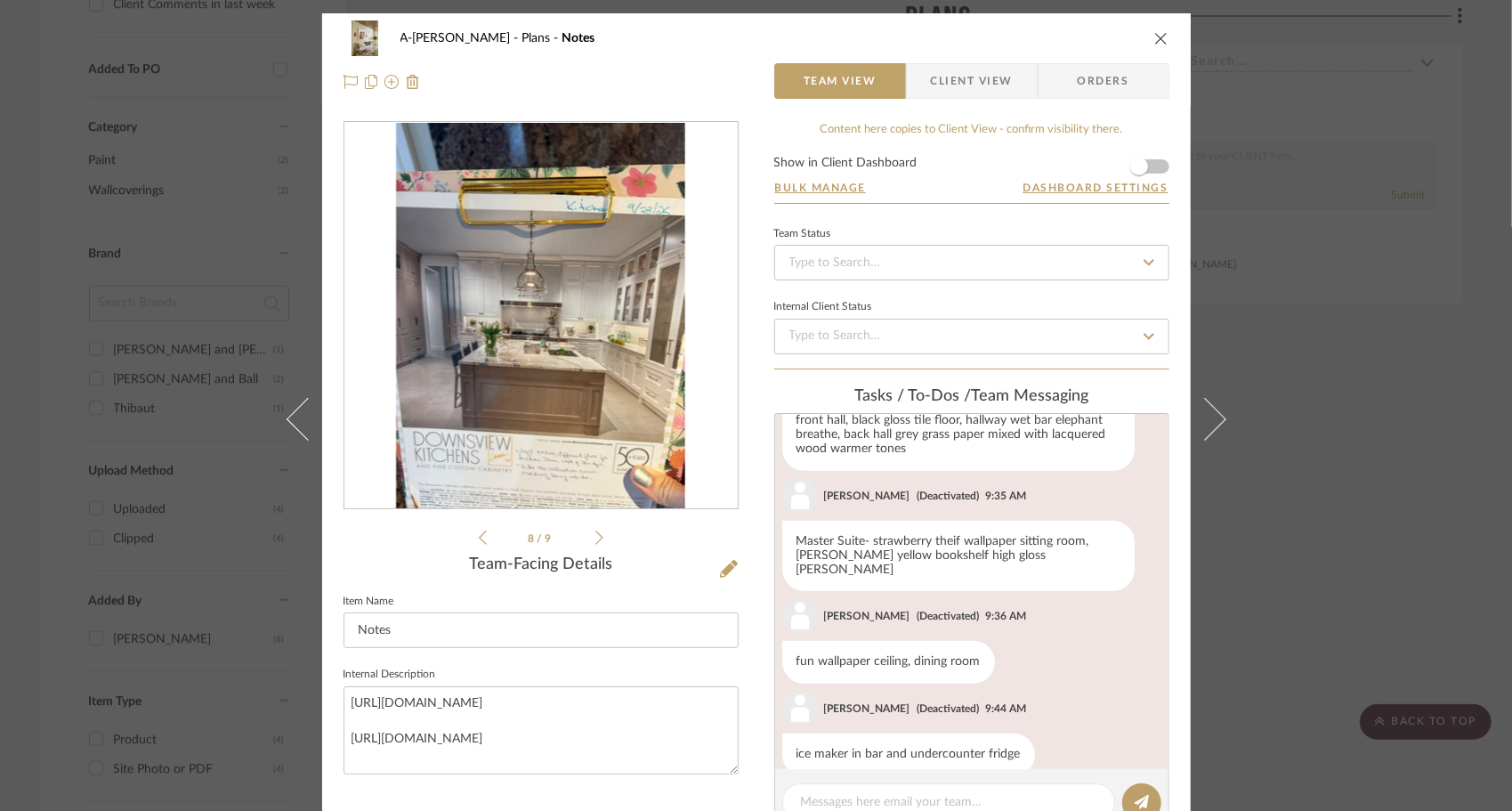
click at [595, 538] on icon at bounding box center [599, 538] width 8 height 16
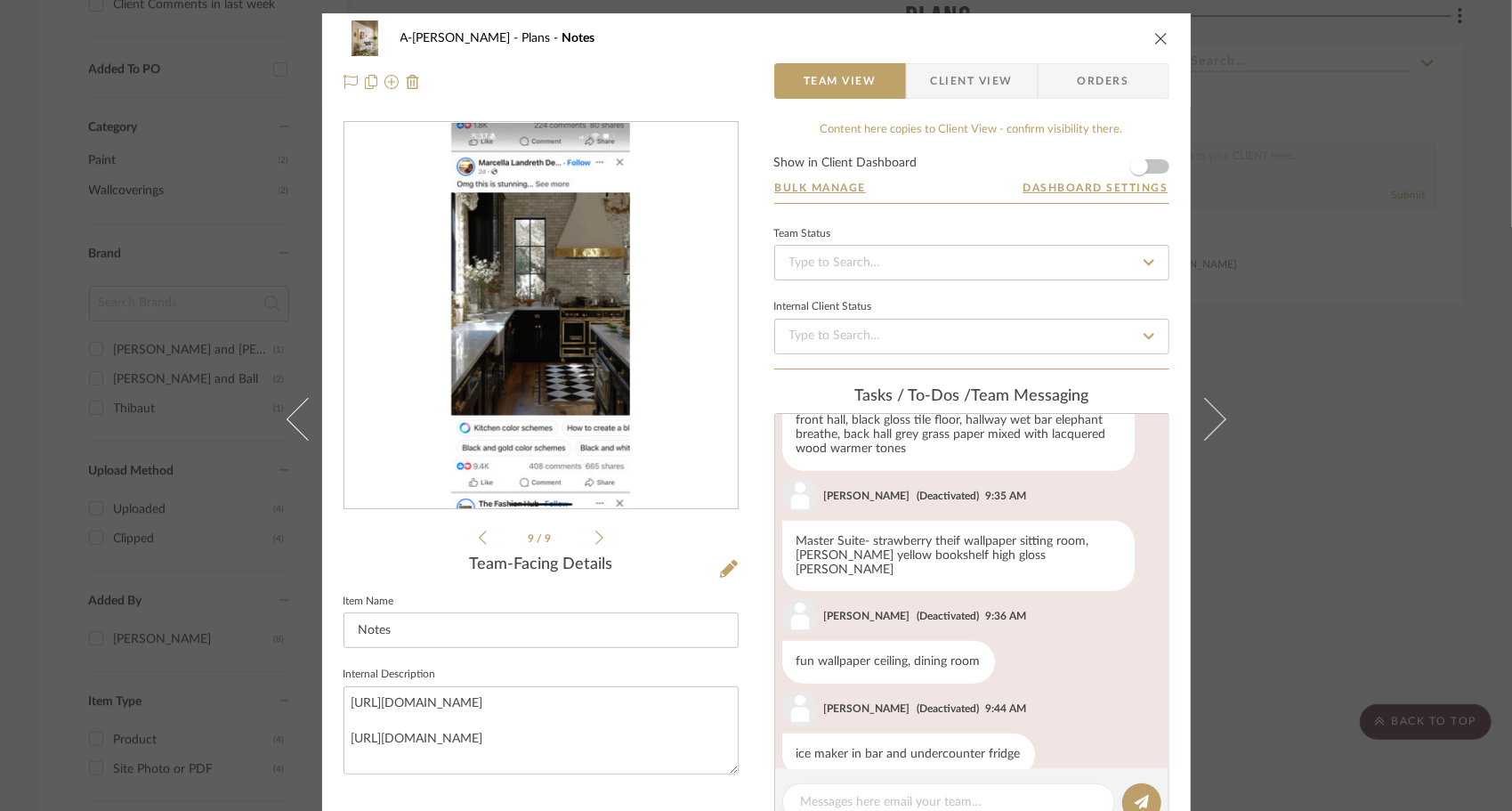
click at [479, 540] on icon at bounding box center [482, 538] width 8 height 16
